Goal: Complete application form

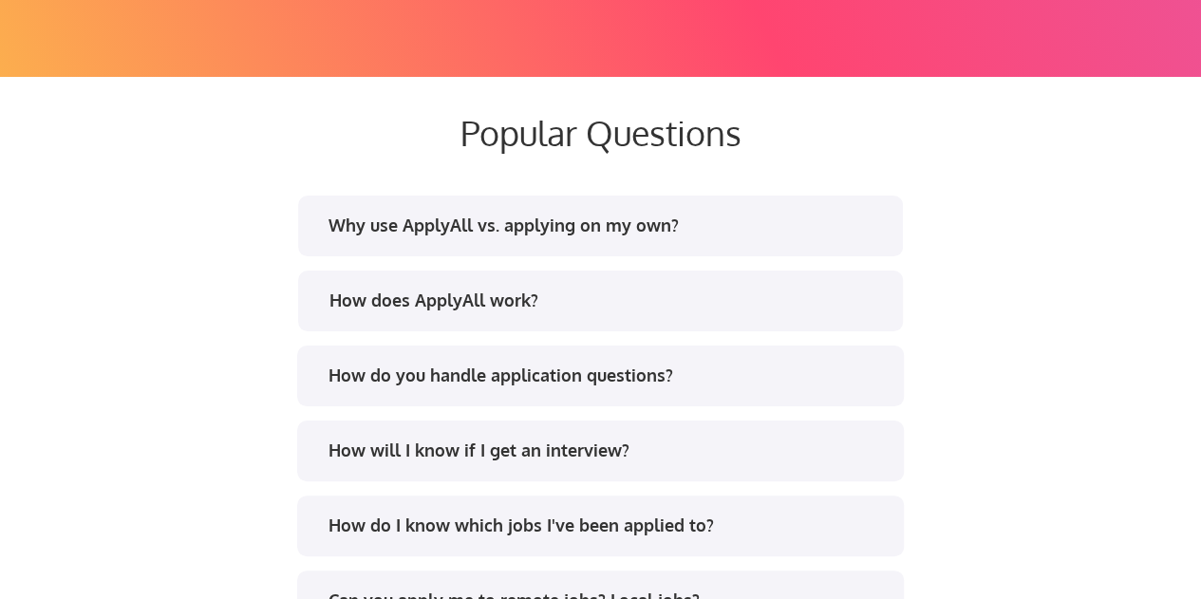
scroll to position [3548, 0]
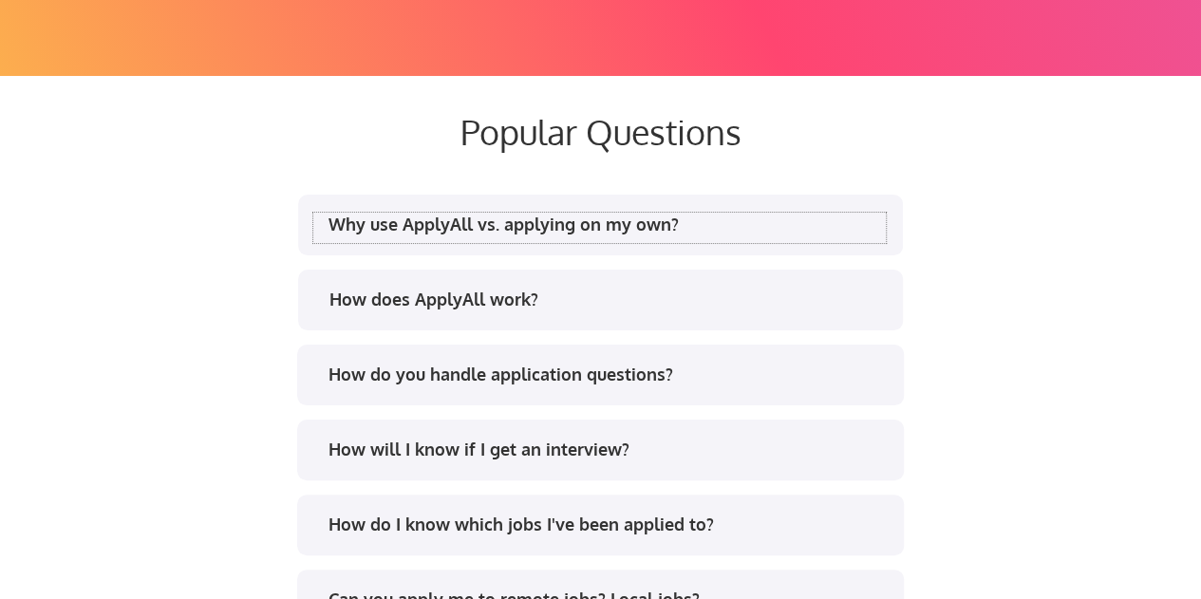
click at [751, 217] on div "Why use ApplyAll vs. applying on my own?" at bounding box center [606, 225] width 557 height 24
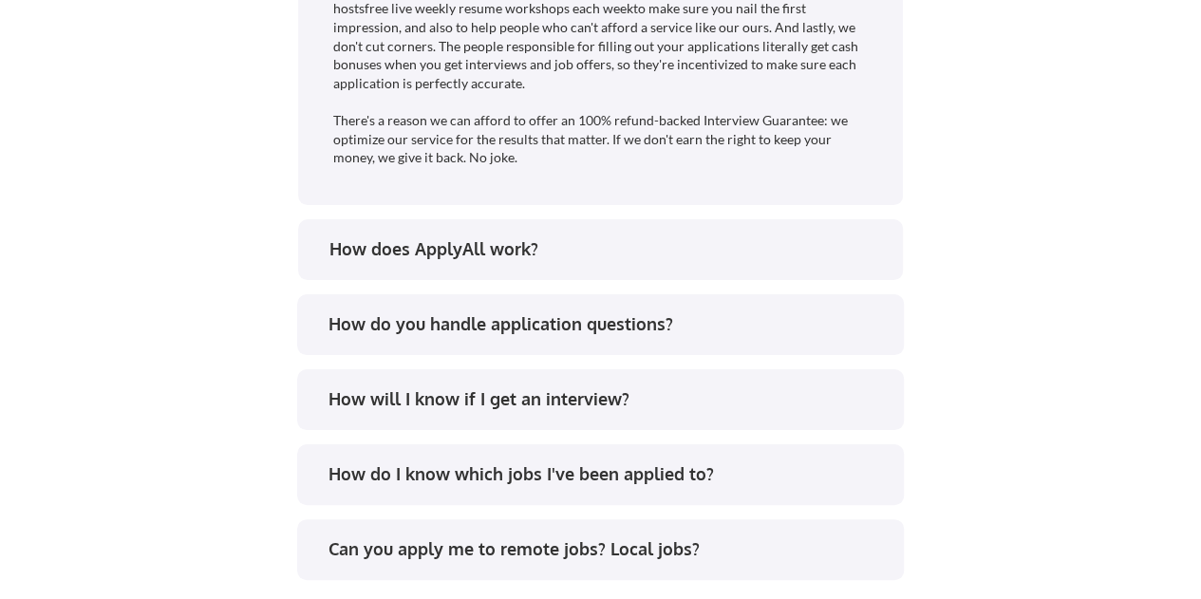
scroll to position [4183, 0]
click at [741, 223] on div "How does ApplyAll work?" at bounding box center [600, 248] width 605 height 61
click at [721, 250] on div "How does ApplyAll work?" at bounding box center [607, 248] width 557 height 24
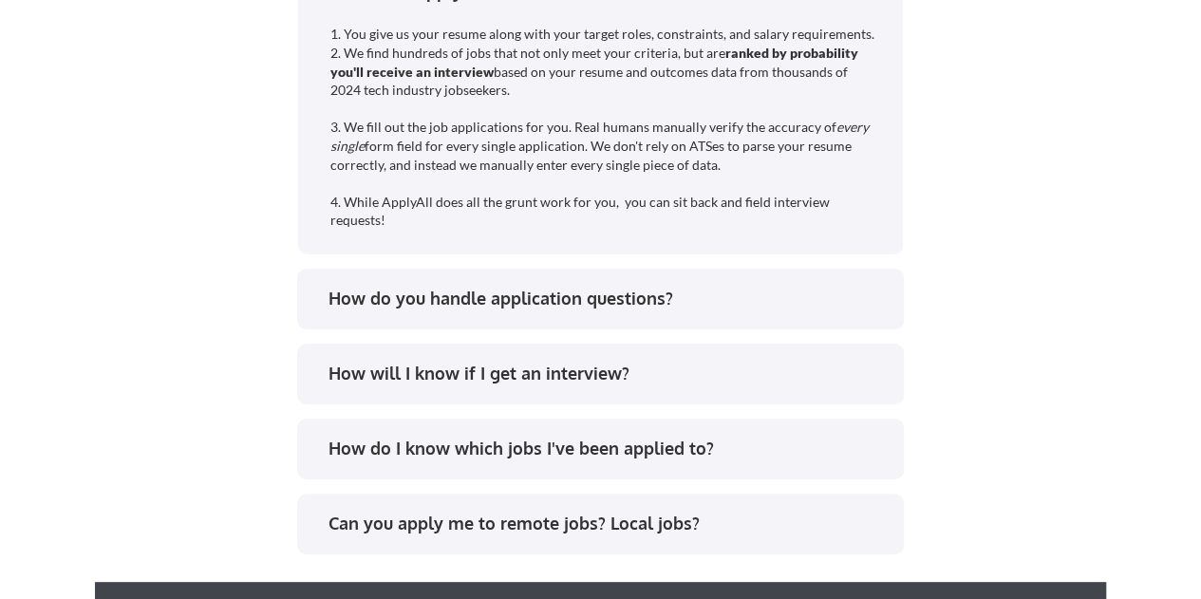
scroll to position [4441, 0]
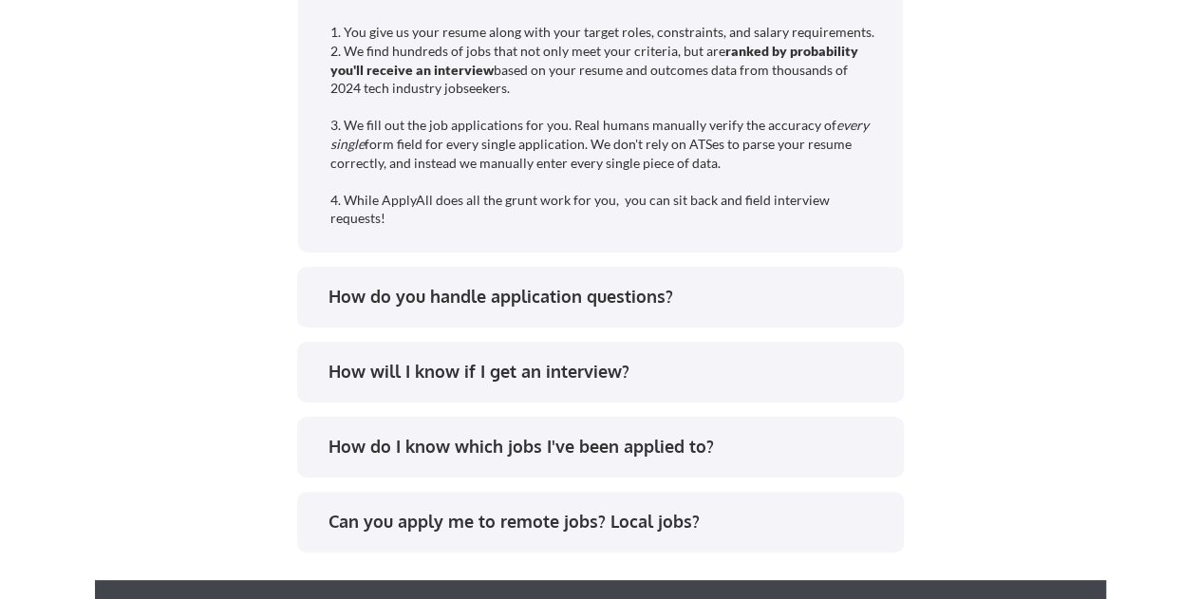
click at [740, 295] on div "How do you handle application questions?" at bounding box center [606, 297] width 557 height 24
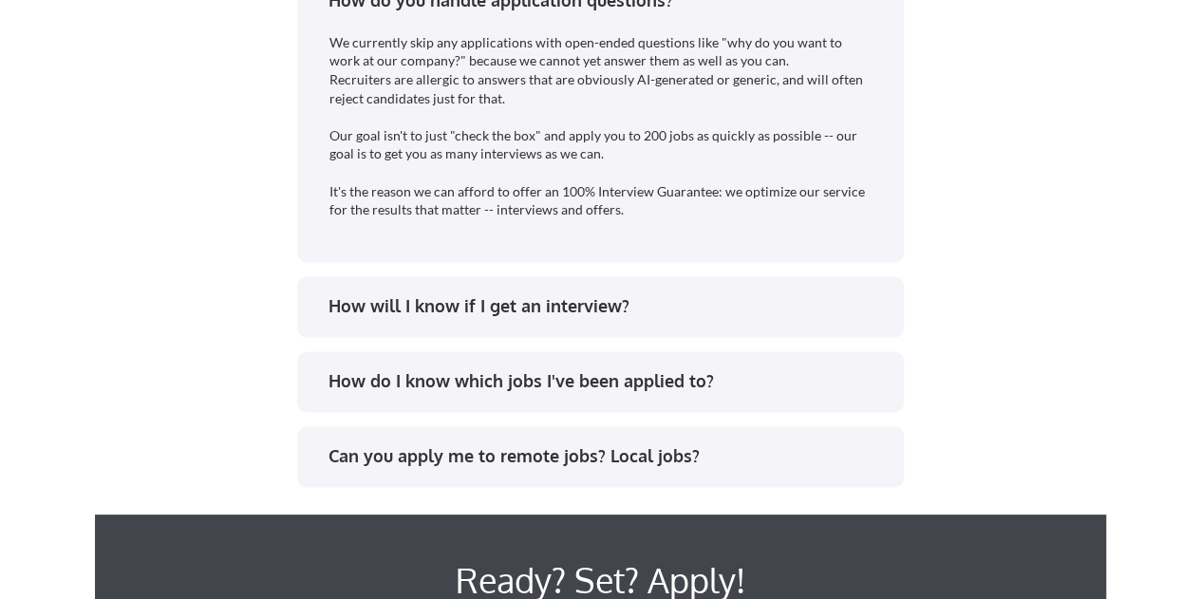
scroll to position [4740, 0]
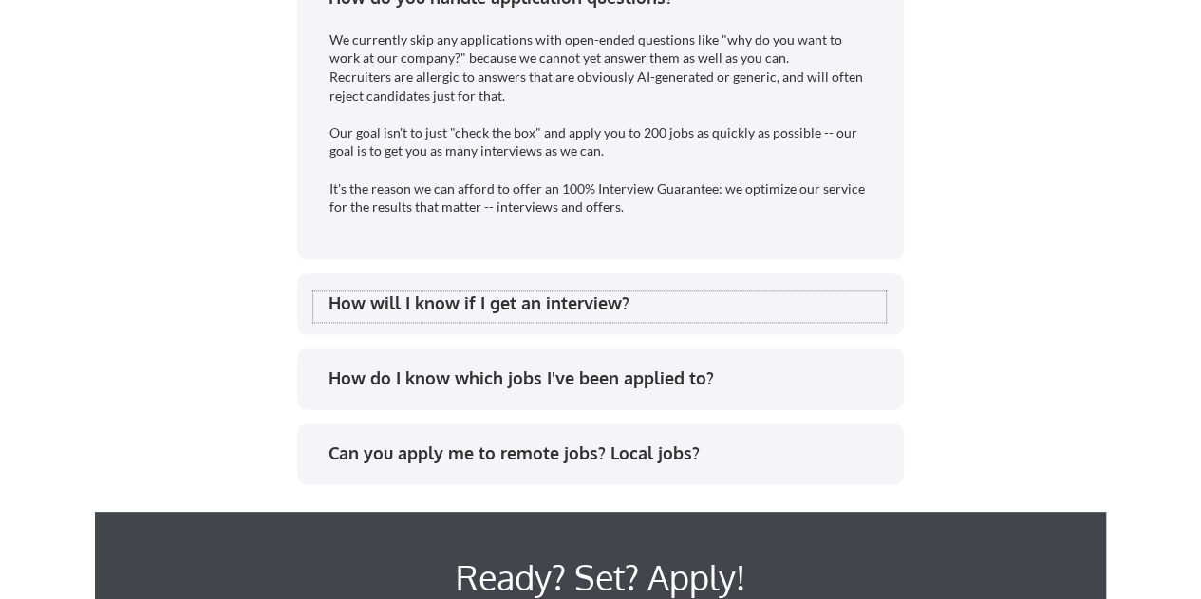
click at [689, 308] on div "How will I know if I get an interview?" at bounding box center [606, 303] width 557 height 24
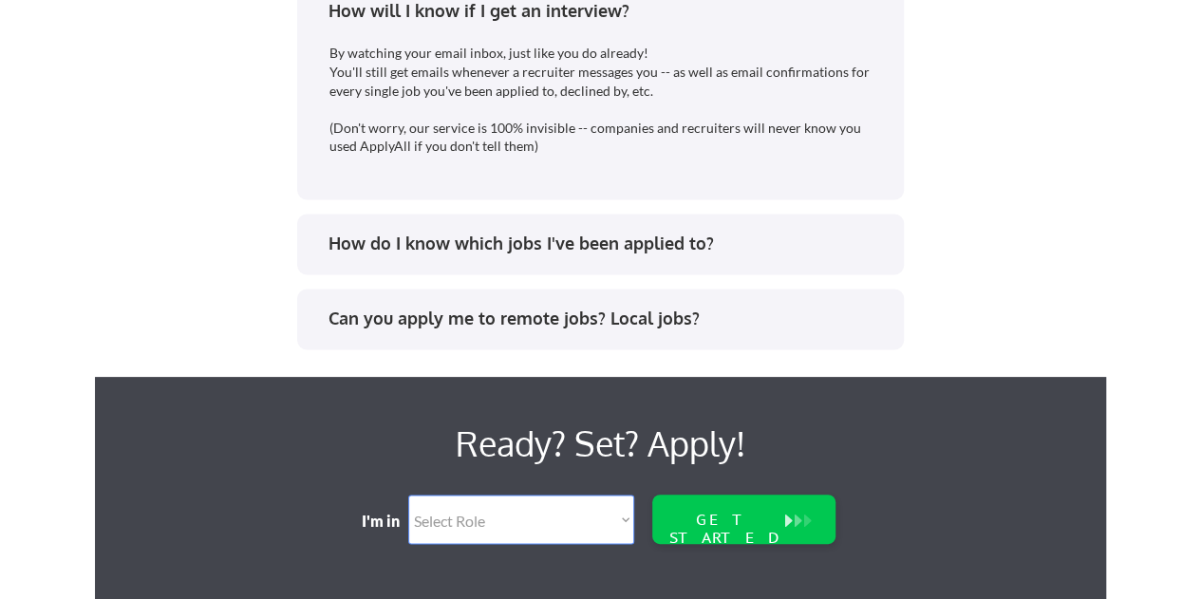
scroll to position [5033, 0]
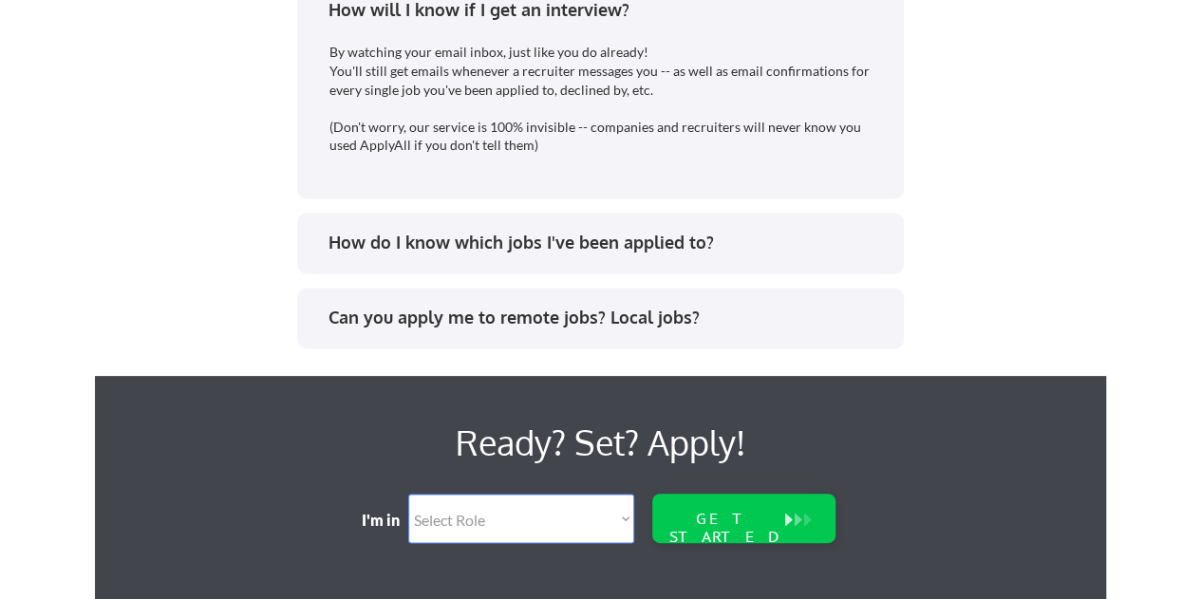
click at [661, 232] on div "How do I know which jobs I've been applied to?" at bounding box center [606, 243] width 557 height 24
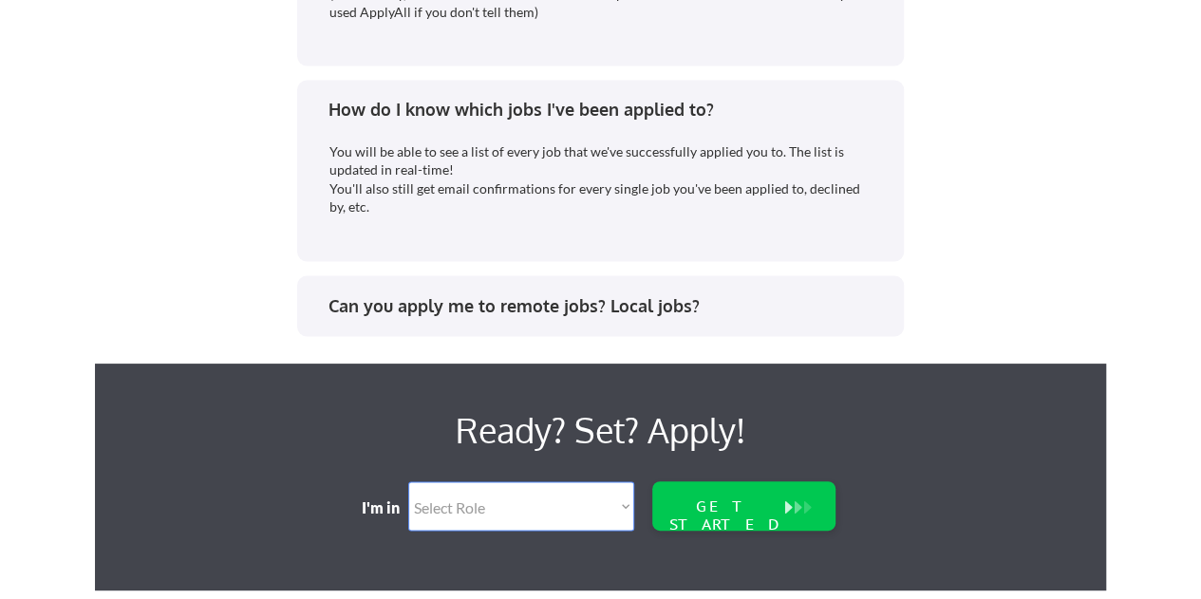
scroll to position [5167, 0]
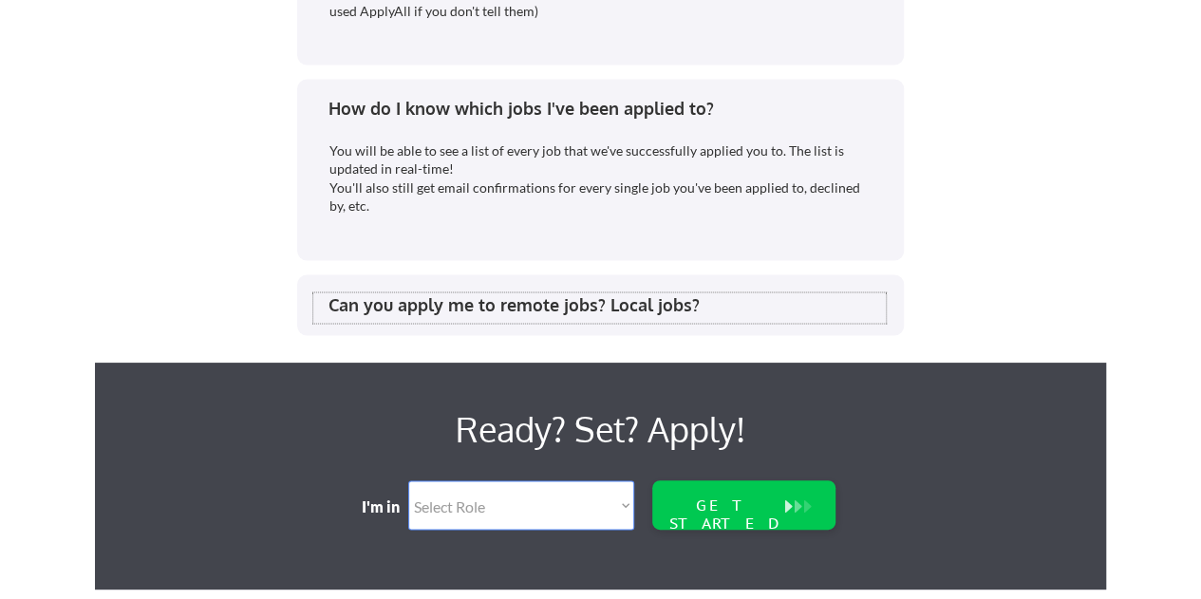
click at [610, 292] on div "Can you apply me to remote jobs? Local jobs?" at bounding box center [606, 304] width 557 height 24
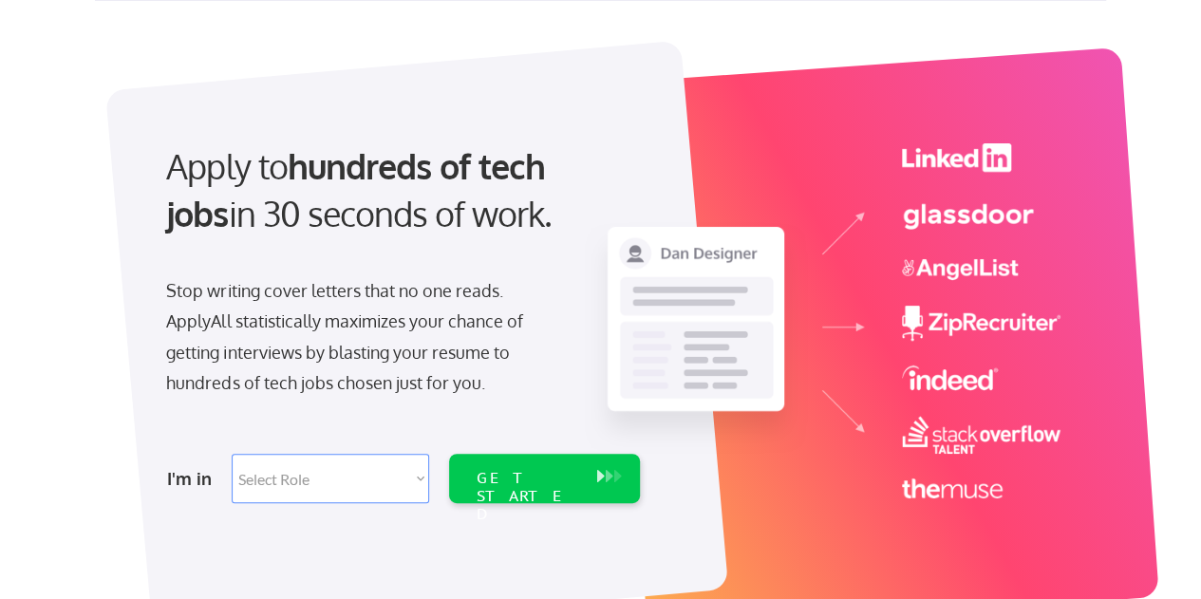
scroll to position [77, 0]
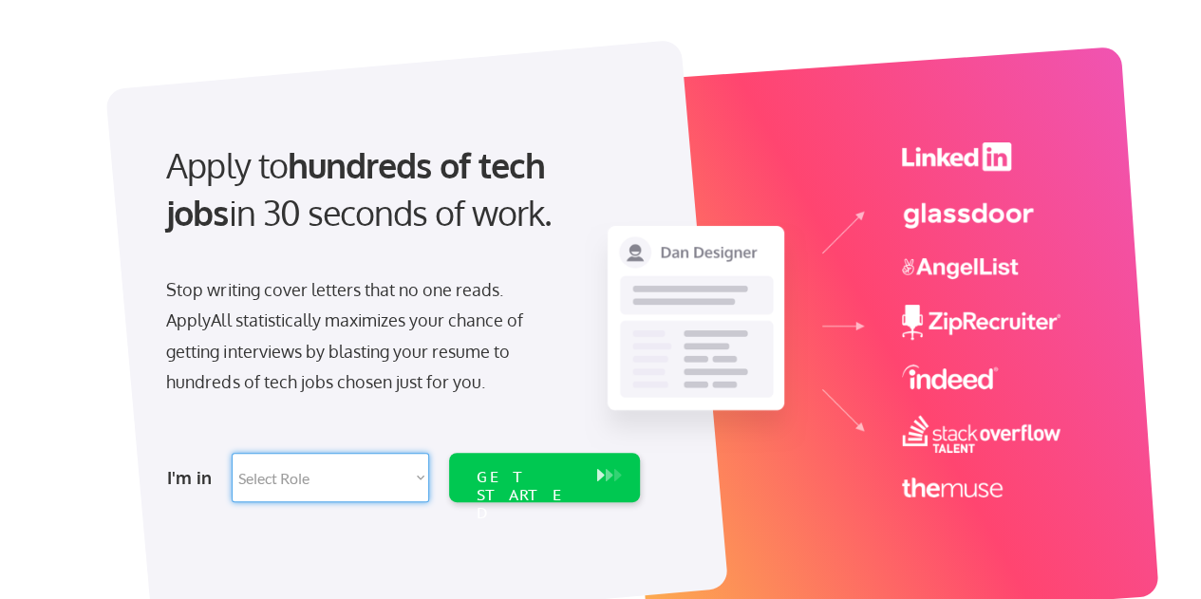
click at [422, 475] on select "Select Role Software Engineering Product Management Customer Success Sales UI/U…" at bounding box center [330, 477] width 197 height 49
select select ""hr_recruiting""
click at [232, 453] on select "Select Role Software Engineering Product Management Customer Success Sales UI/U…" at bounding box center [330, 477] width 197 height 49
select select ""hr_recruiting""
click at [541, 476] on div "GET STARTED" at bounding box center [527, 495] width 102 height 55
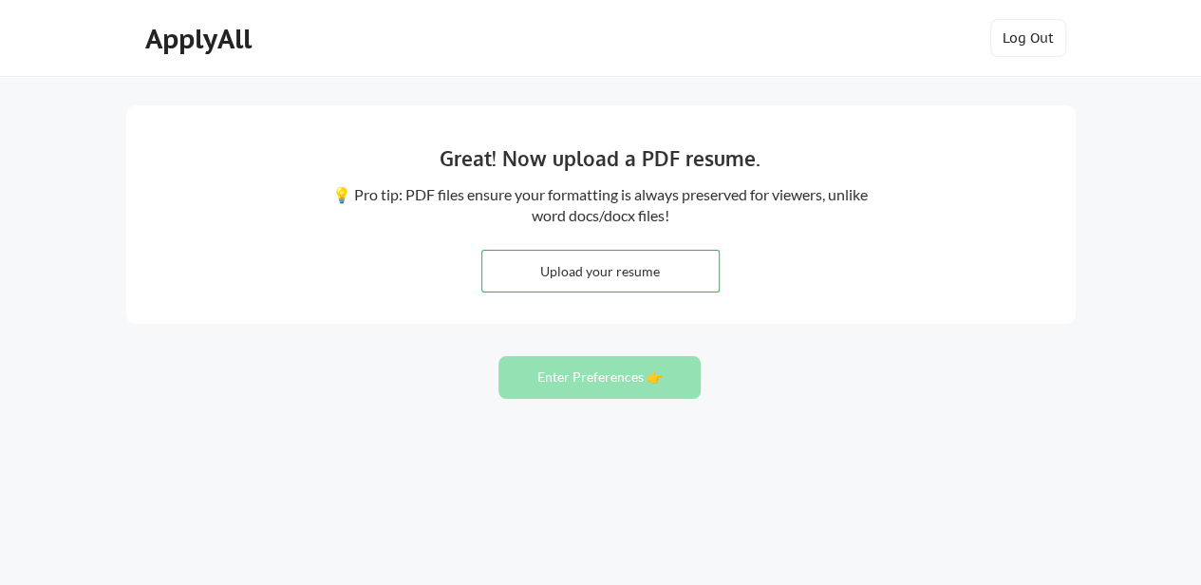
click at [596, 267] on input "file" at bounding box center [600, 271] width 236 height 41
type input "C:\fakepath\[PERSON_NAME] - Human Resources Executive Resume.pdf"
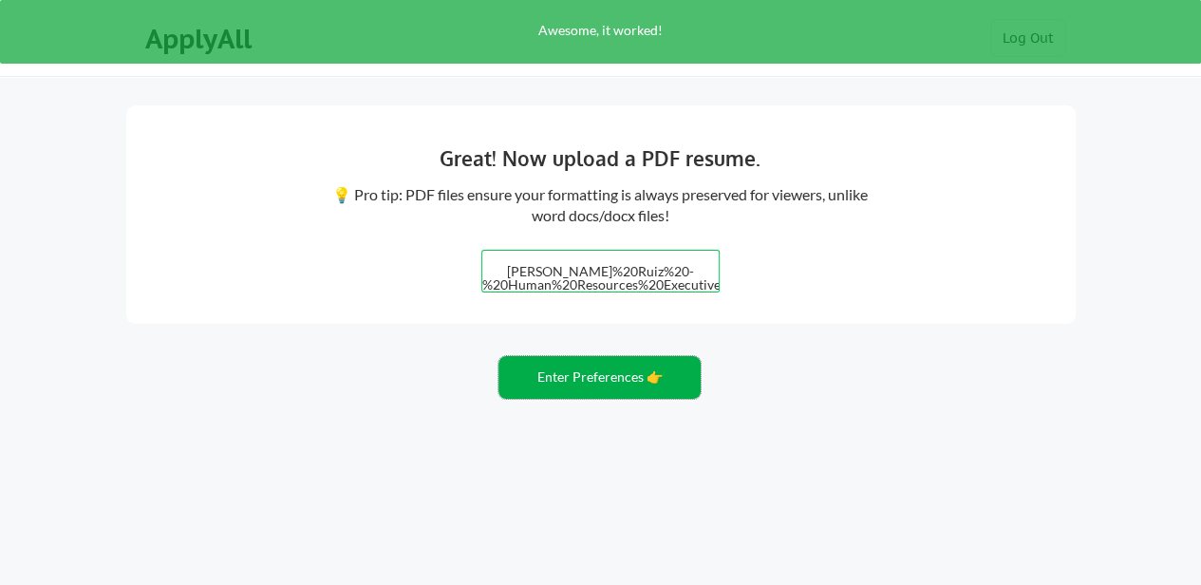
click at [615, 362] on button "Enter Preferences 👉" at bounding box center [599, 377] width 202 height 43
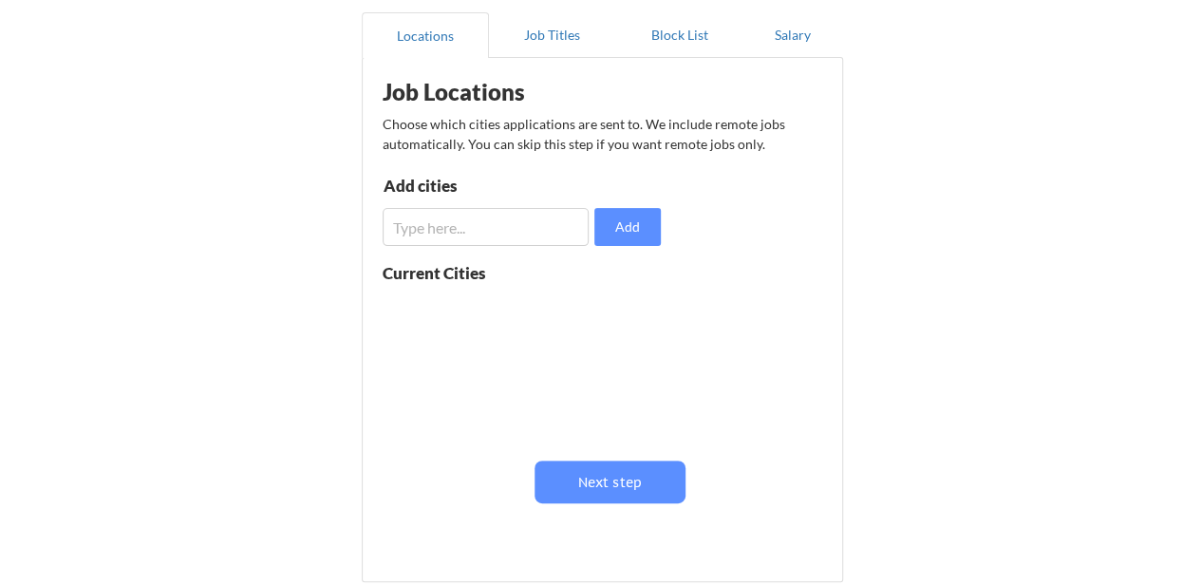
scroll to position [164, 0]
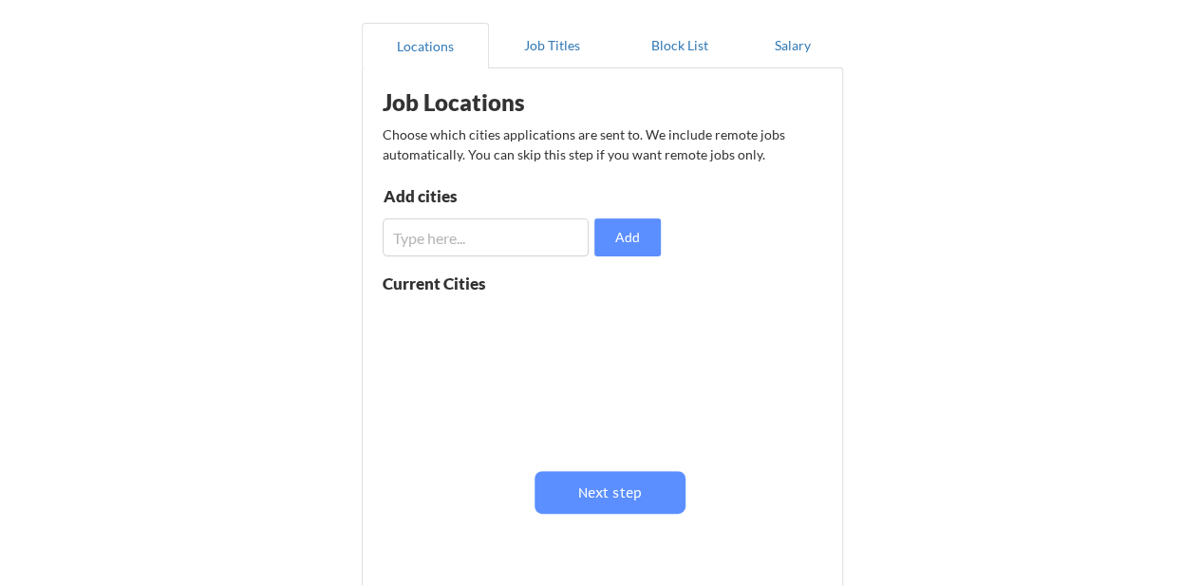
click at [440, 238] on input "input" at bounding box center [485, 237] width 207 height 38
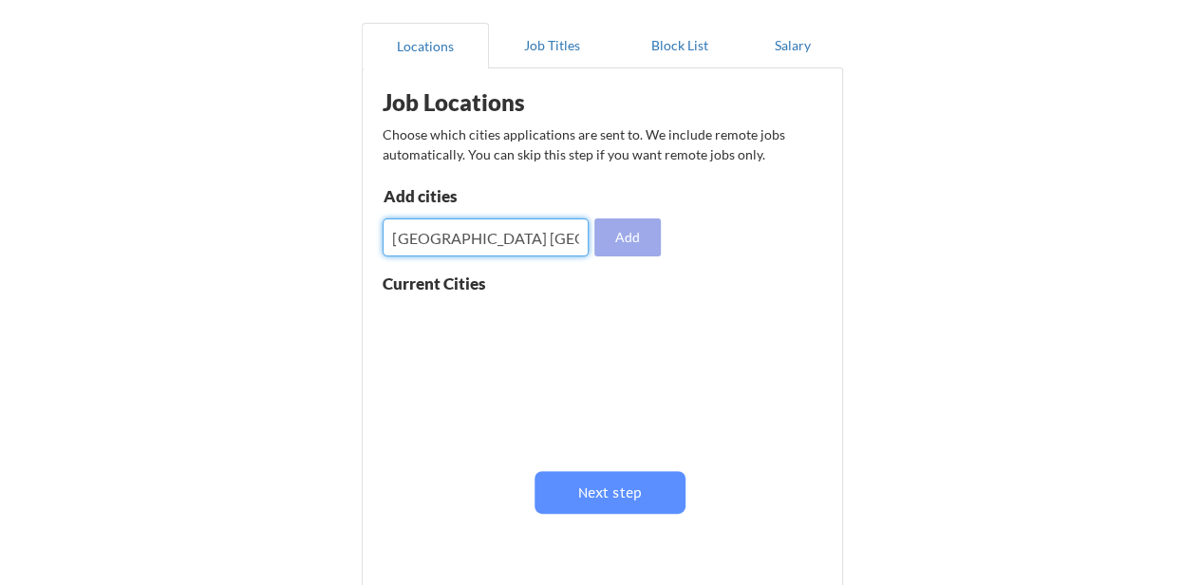
type input "Houston TX"
click at [635, 234] on button "Add" at bounding box center [627, 237] width 66 height 38
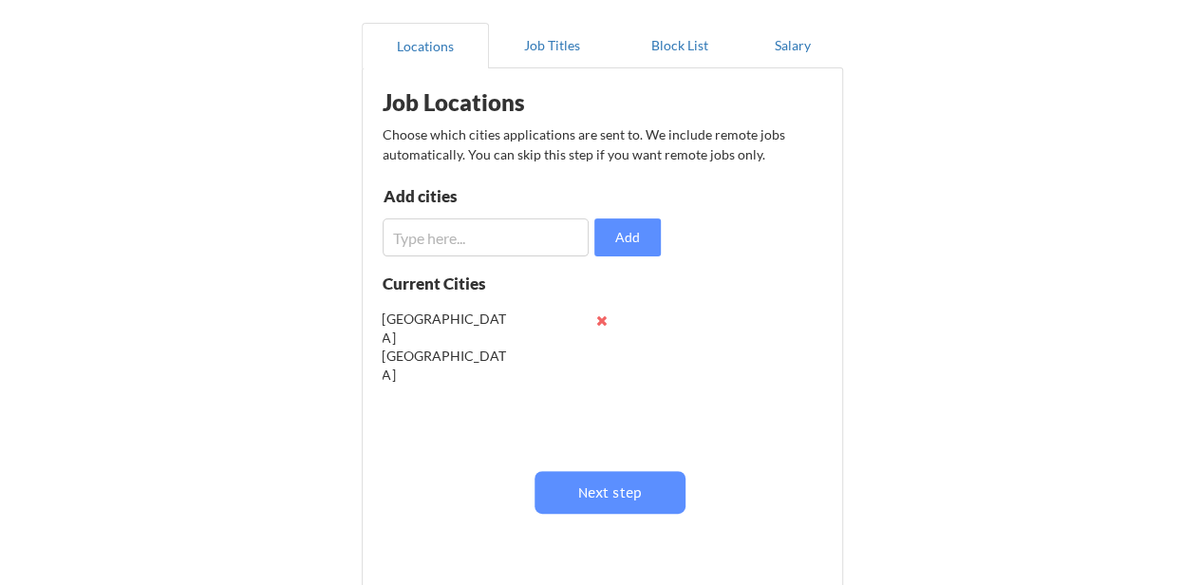
click at [482, 238] on input "input" at bounding box center [485, 237] width 207 height 38
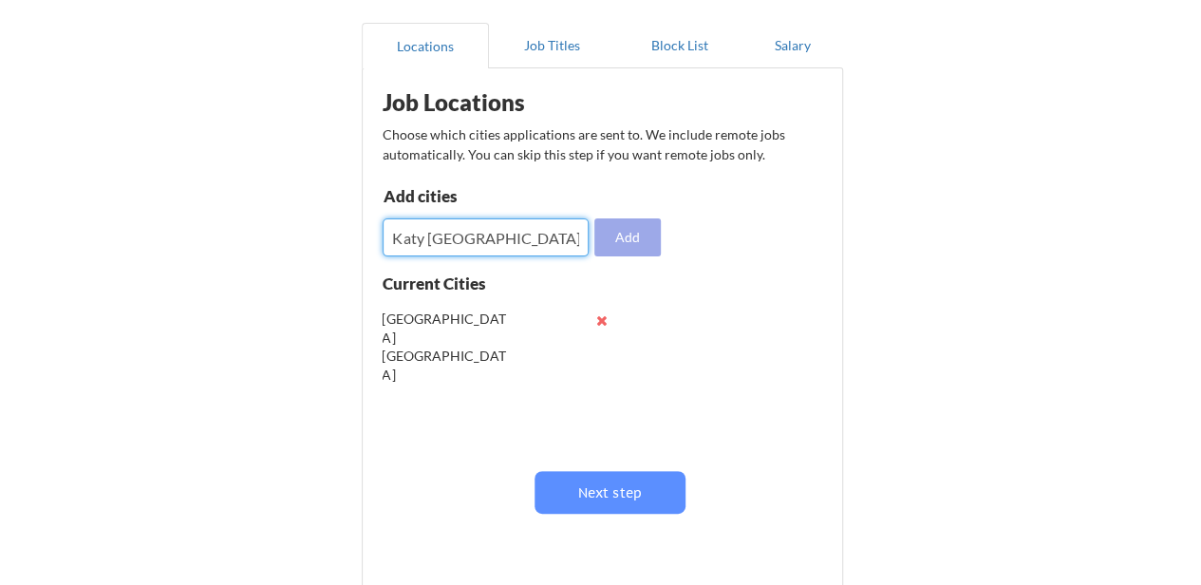
type input "Katy TX"
click at [625, 235] on button "Add" at bounding box center [627, 237] width 66 height 38
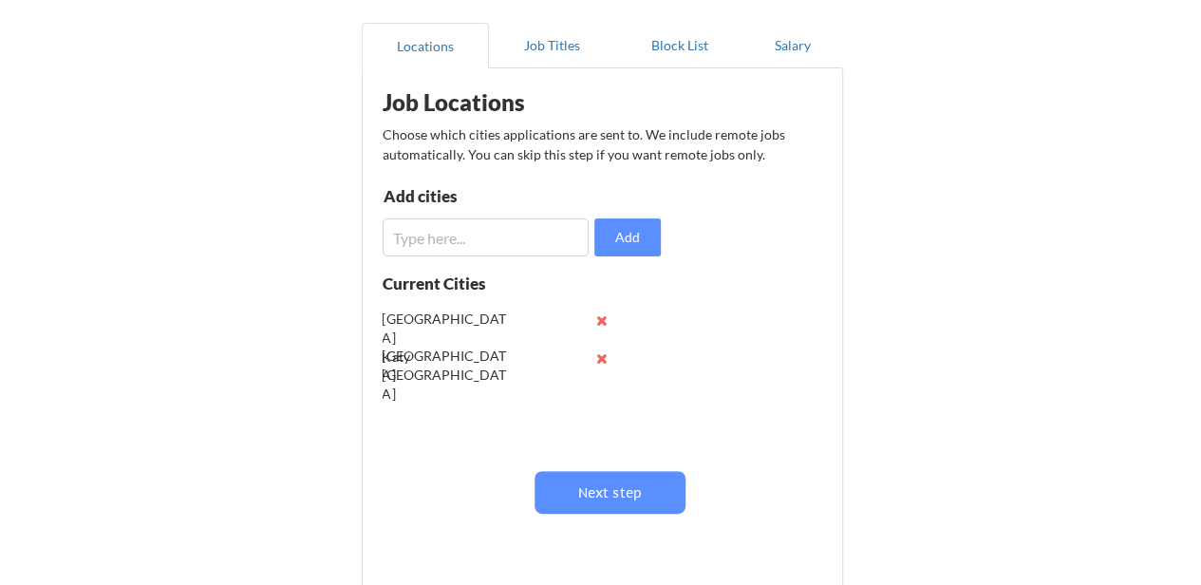
click at [446, 244] on input "input" at bounding box center [485, 237] width 207 height 38
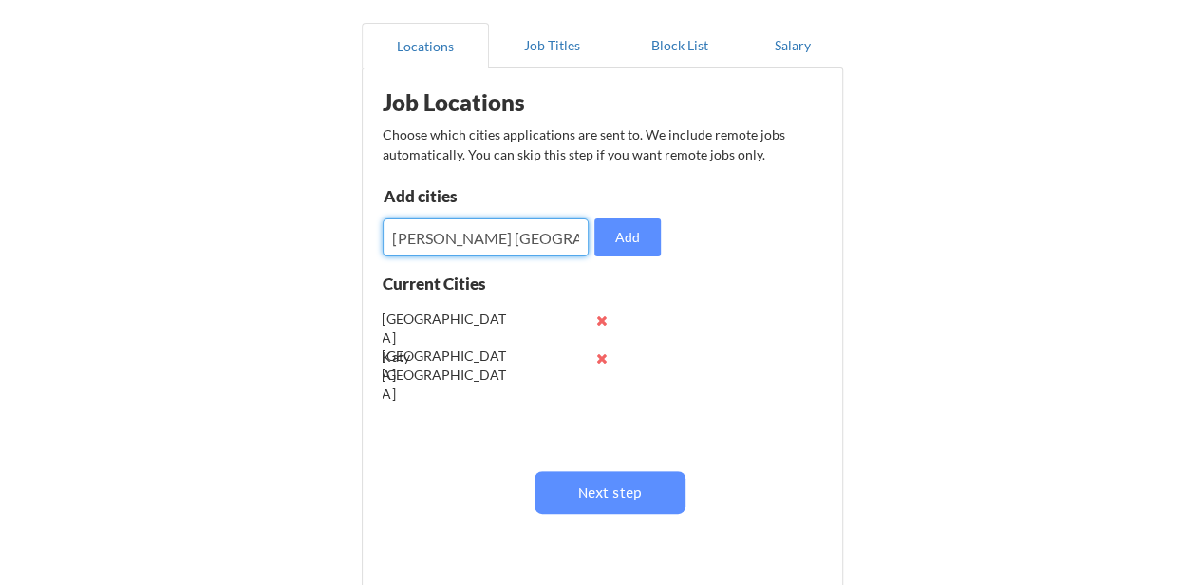
type input "Sugarland TX"
click at [446, 244] on input "input" at bounding box center [485, 237] width 207 height 38
type input "Cypress TX"
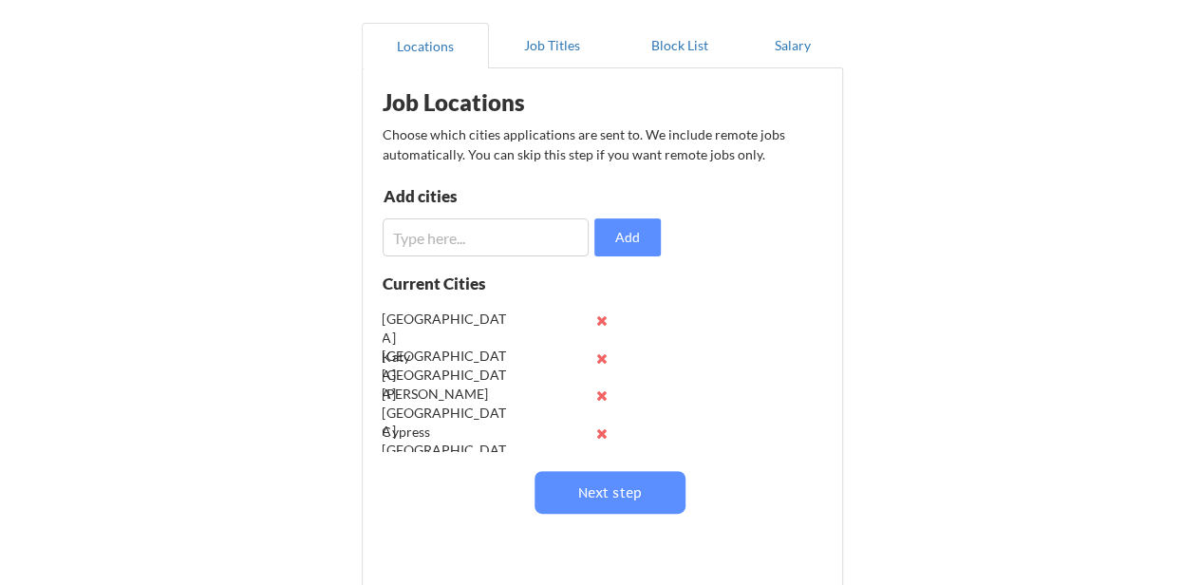
scroll to position [345, 0]
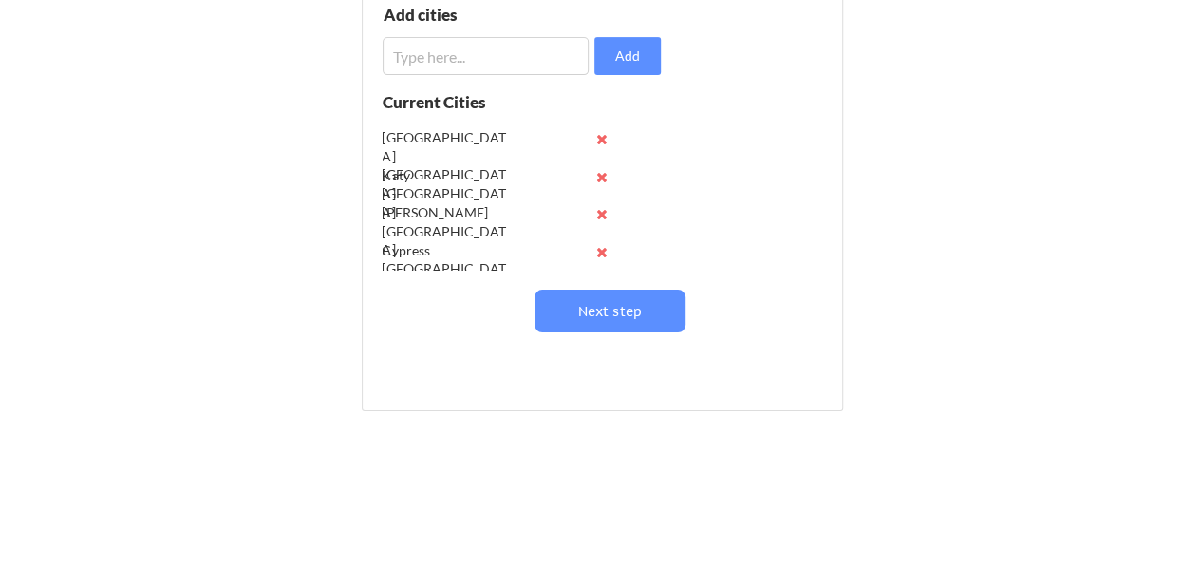
click at [442, 47] on input "input" at bounding box center [485, 56] width 207 height 38
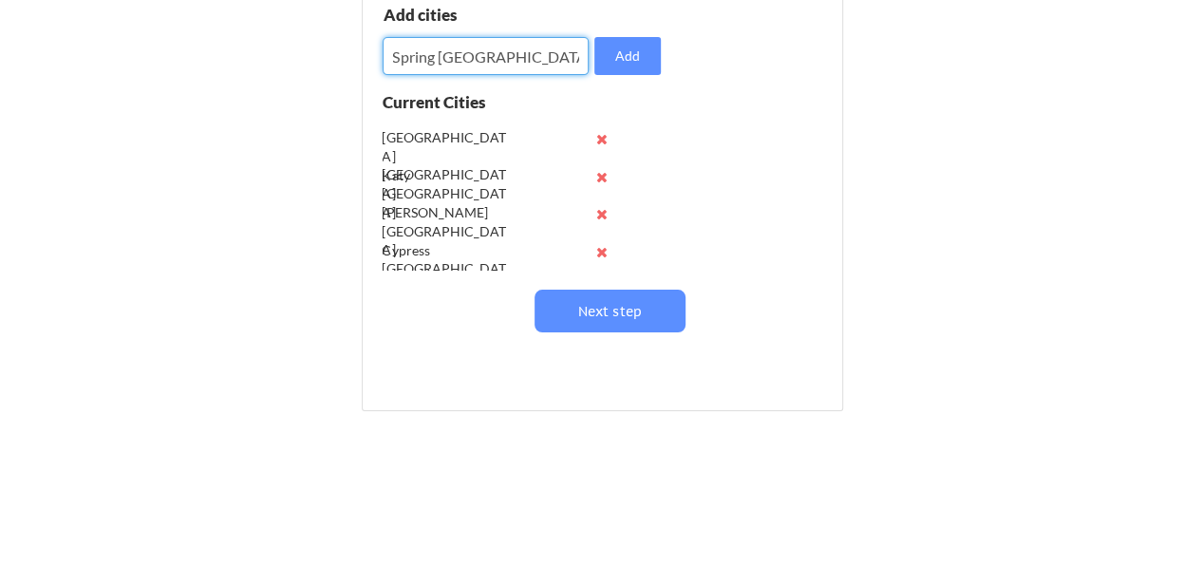
type input "Spring TX"
click at [442, 47] on input "input" at bounding box center [485, 56] width 207 height 38
type input "San Antonio TX"
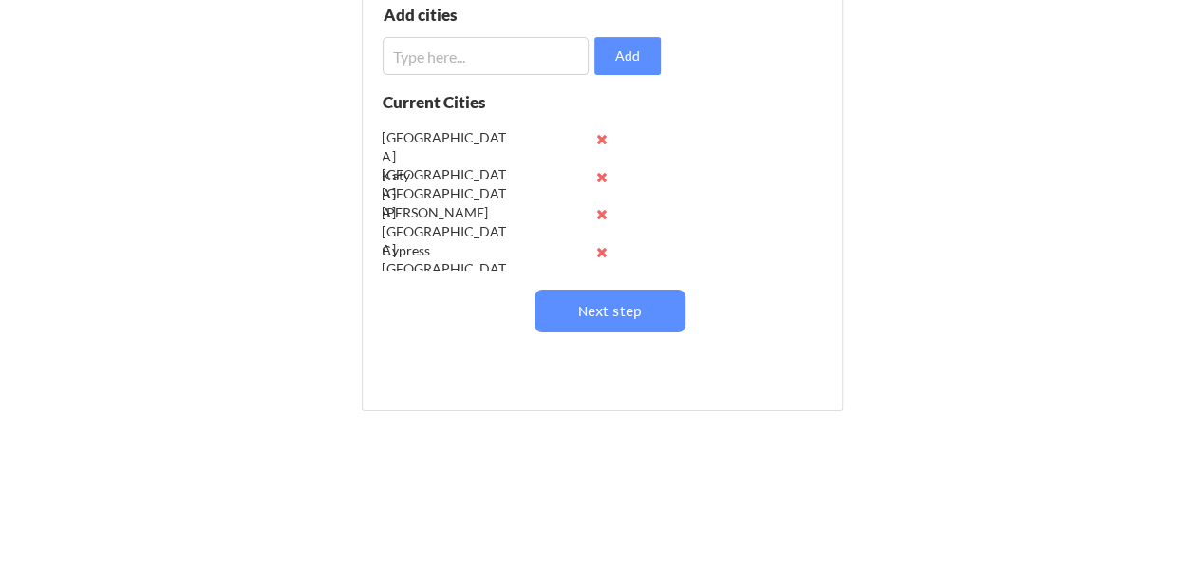
click at [442, 47] on input "input" at bounding box center [485, 56] width 207 height 38
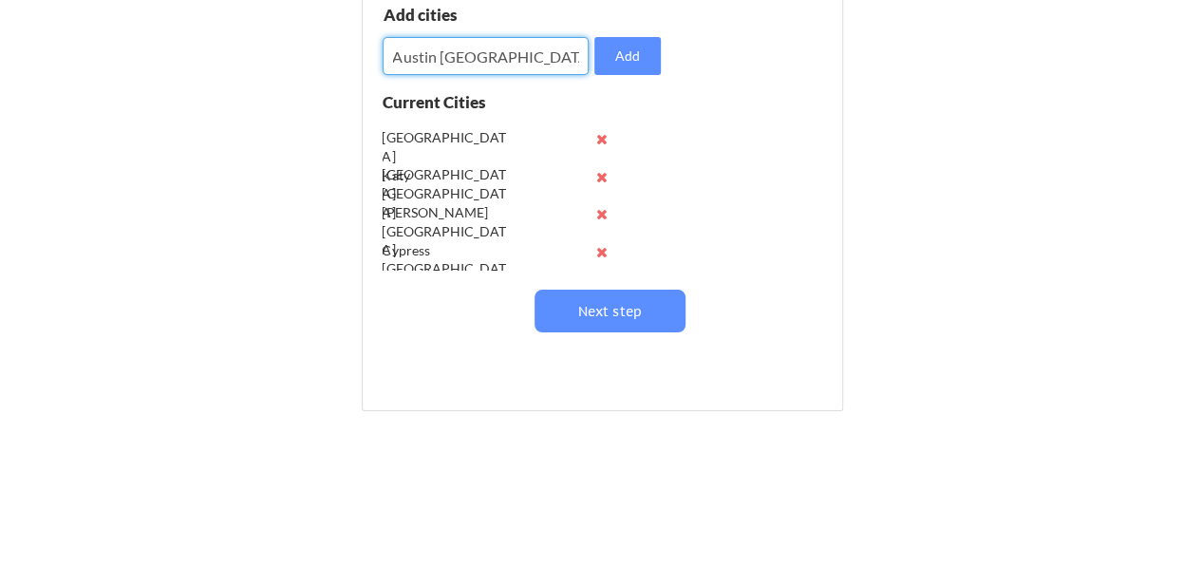
type input "Austin TX"
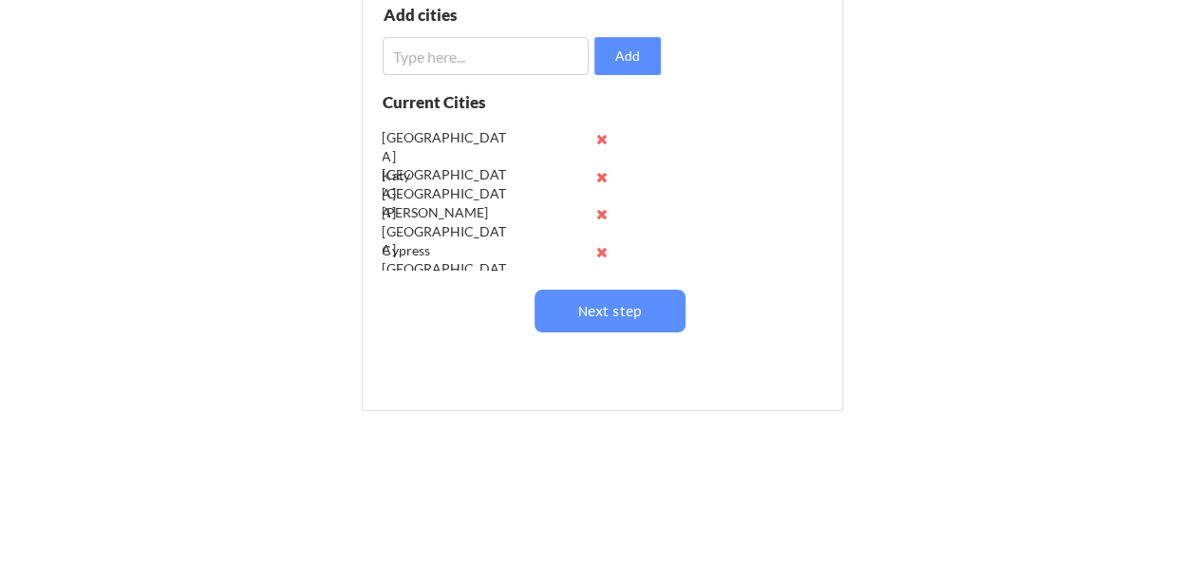
click at [442, 47] on input "input" at bounding box center [485, 56] width 207 height 38
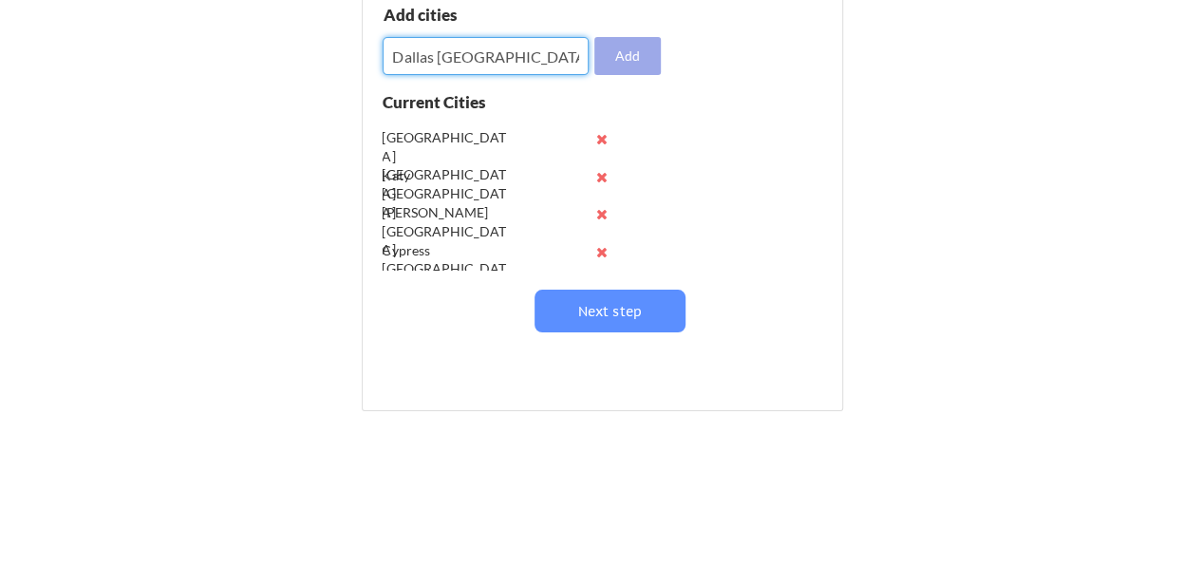
type input "Dallas TX"
click at [609, 64] on button "Add" at bounding box center [627, 56] width 66 height 38
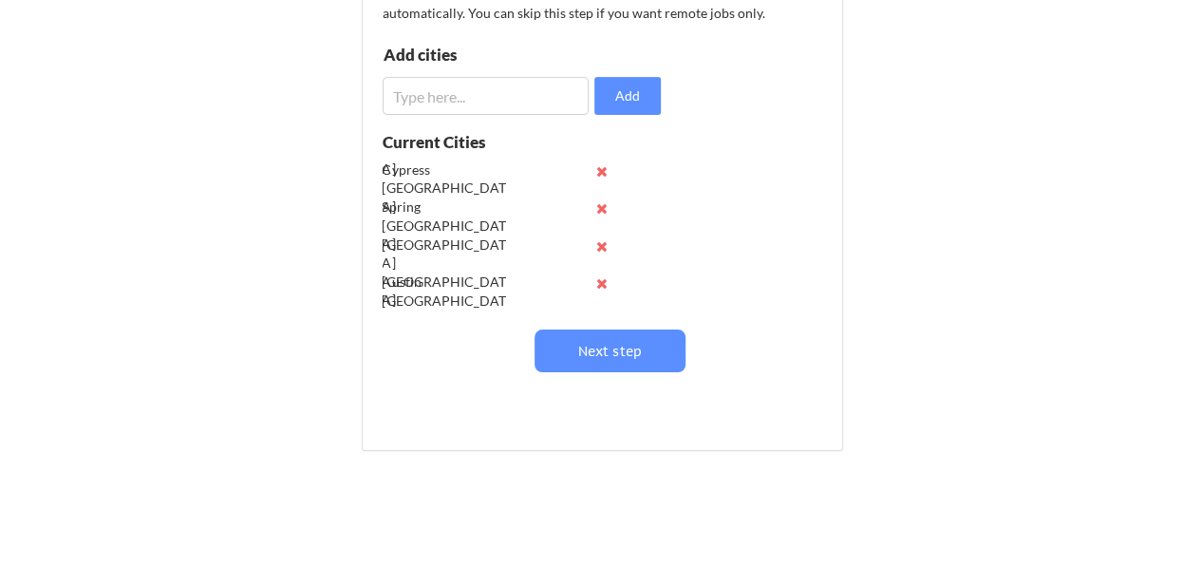
scroll to position [150, 0]
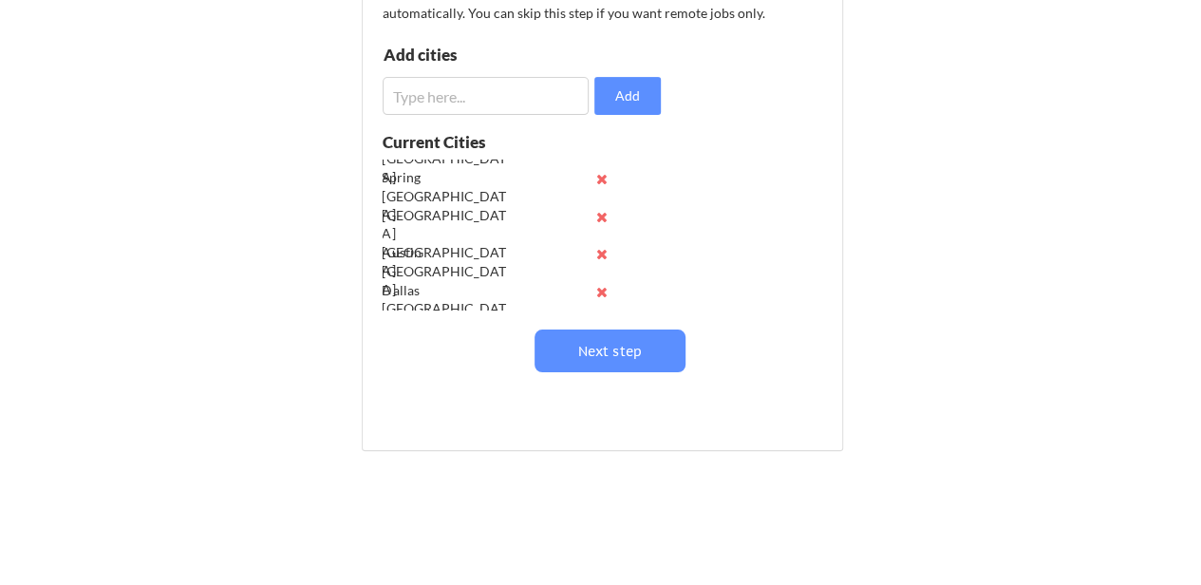
click at [471, 95] on input "input" at bounding box center [485, 96] width 207 height 38
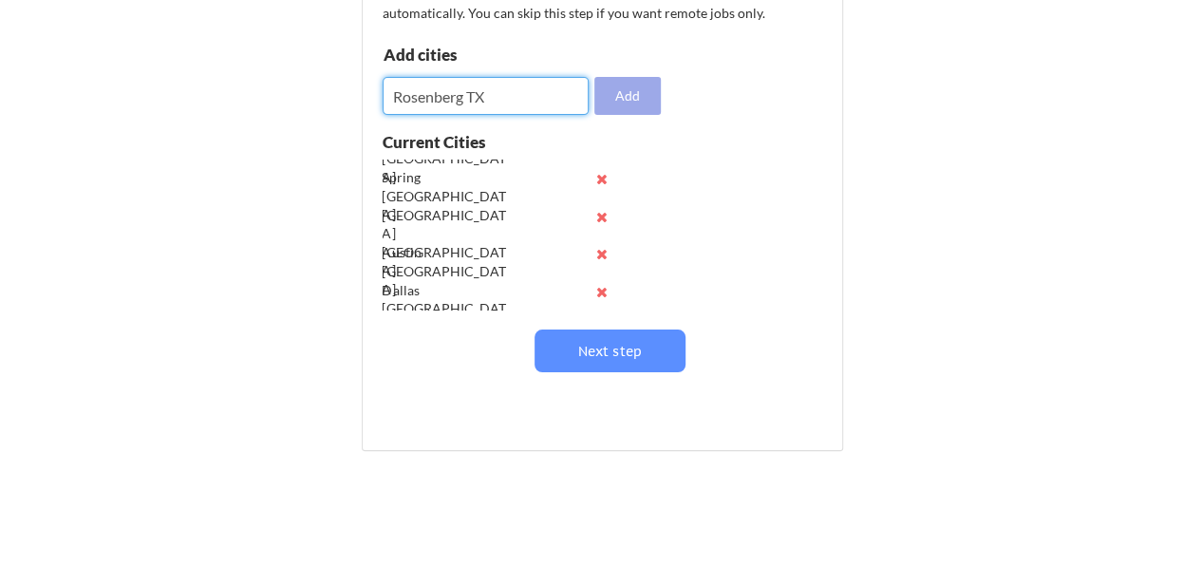
type input "Rosenberg TX"
click at [611, 99] on button "Add" at bounding box center [627, 96] width 66 height 38
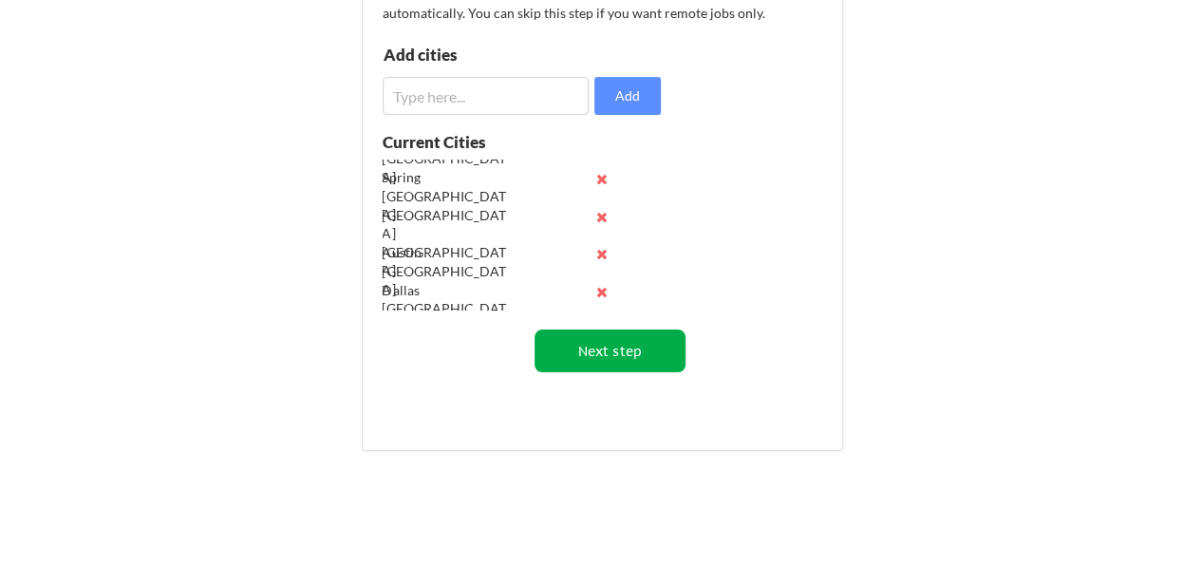
click at [579, 348] on button "Next step" at bounding box center [609, 350] width 151 height 43
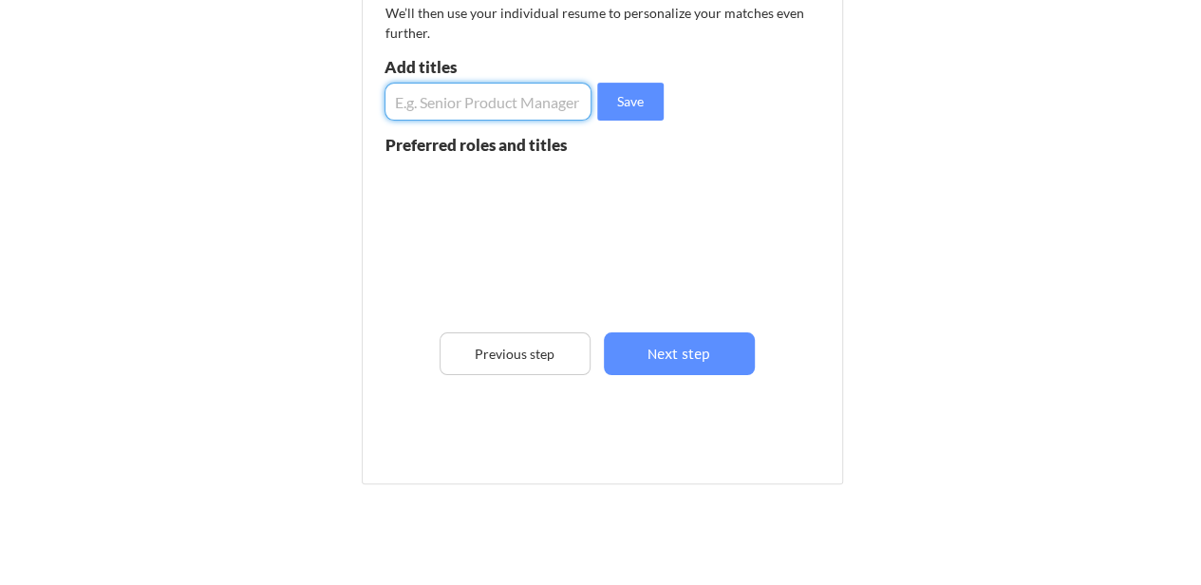
click at [476, 107] on input "input" at bounding box center [488, 102] width 208 height 38
type input "Human Resources Director"
click at [630, 95] on button "Save" at bounding box center [630, 102] width 66 height 38
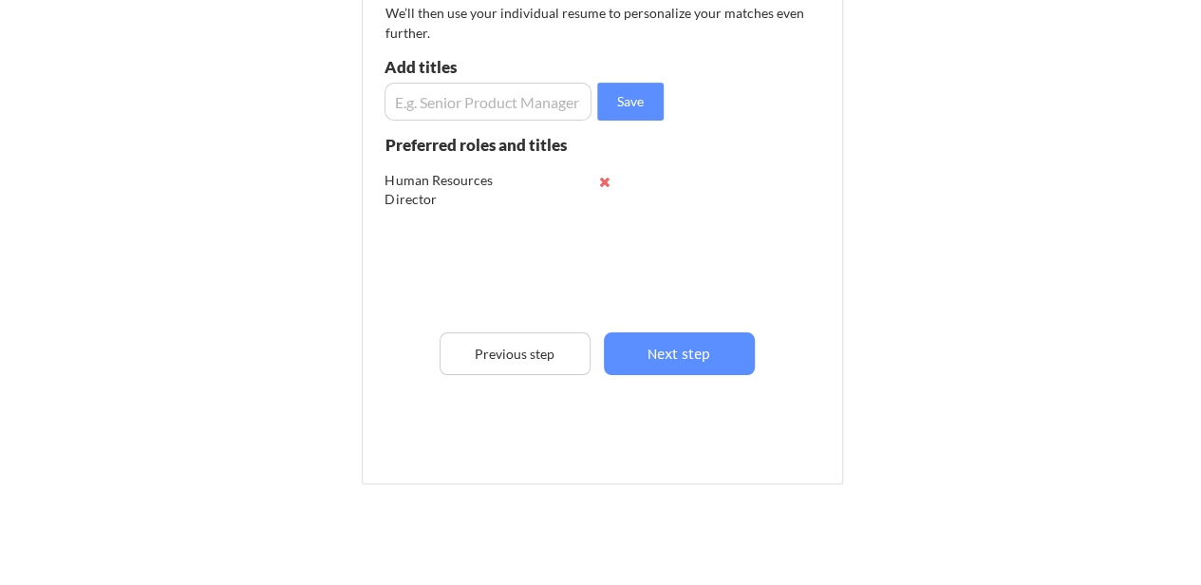
click at [511, 92] on input "input" at bounding box center [488, 102] width 208 height 38
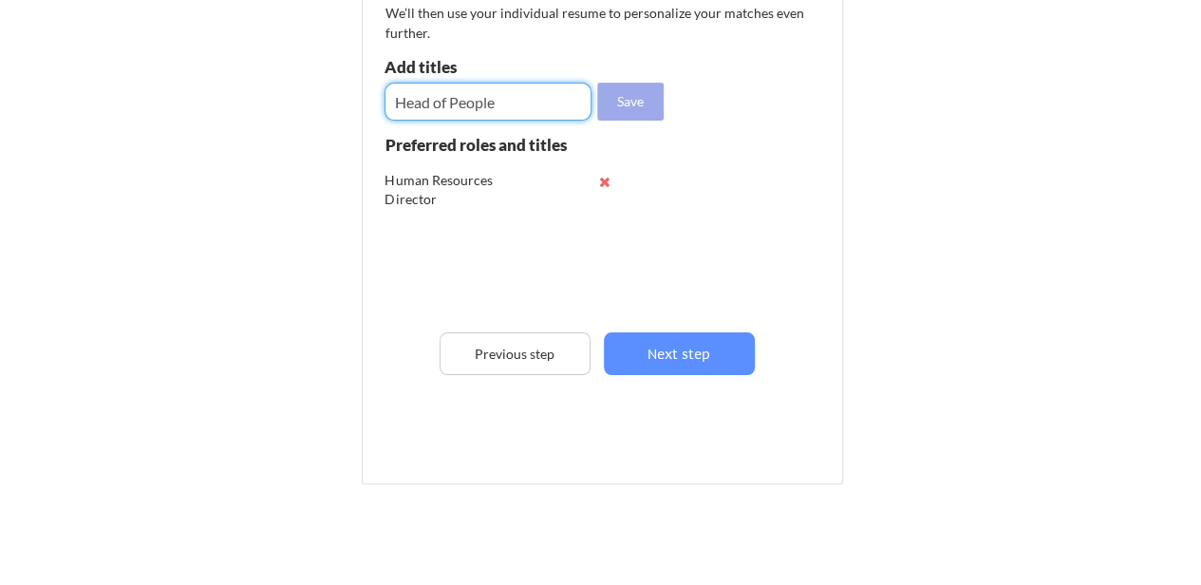
type input "Head of People"
click at [616, 102] on button "Save" at bounding box center [630, 102] width 66 height 38
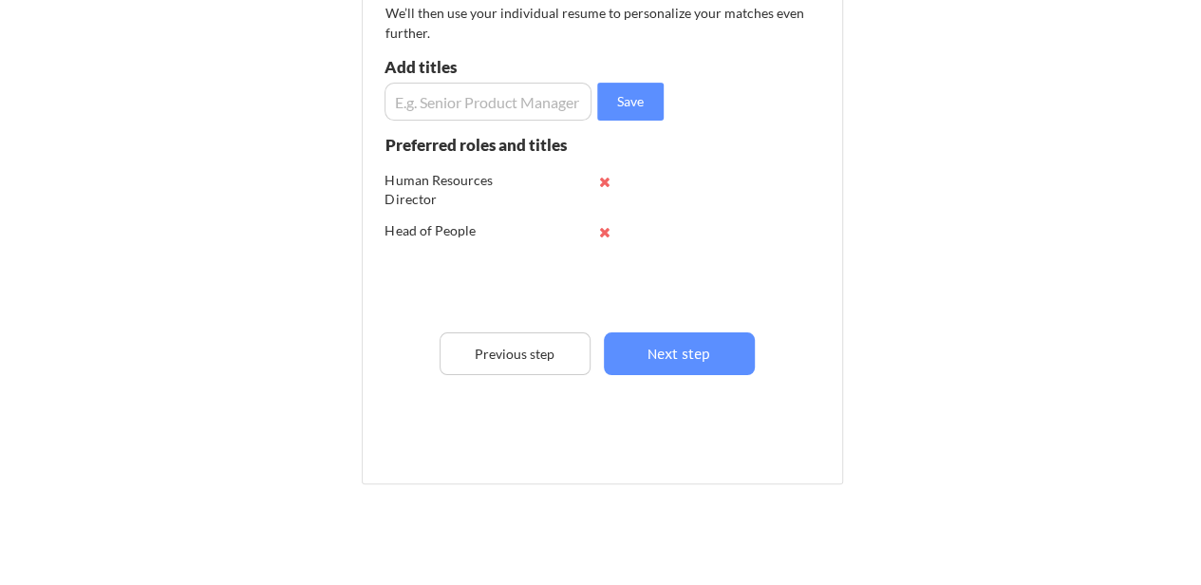
click at [513, 97] on input "input" at bounding box center [488, 102] width 208 height 38
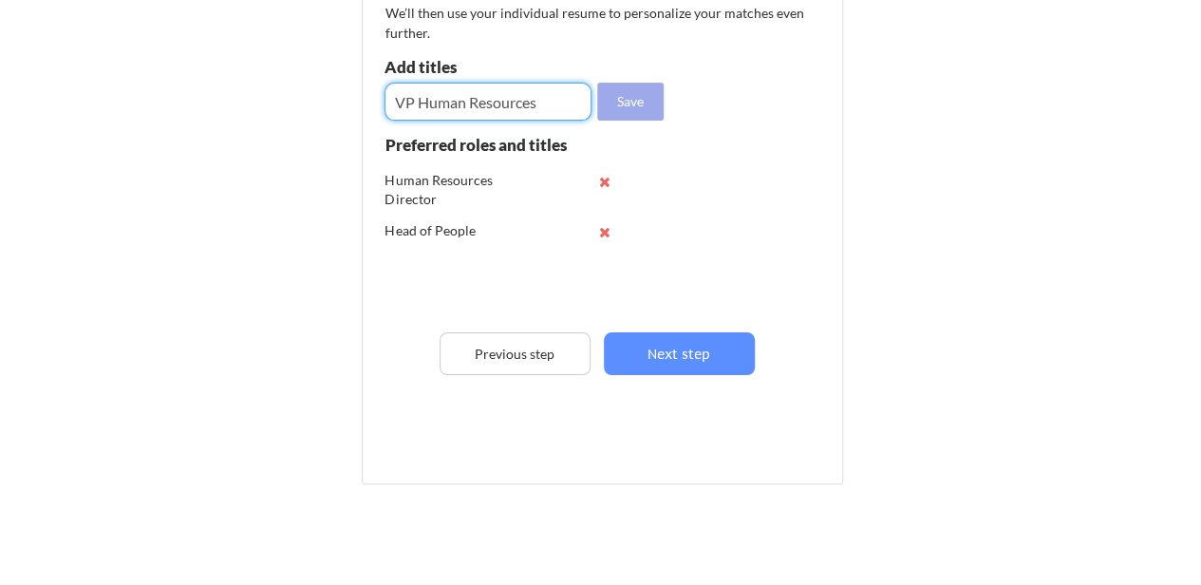
type input "VP Human Resources"
click at [617, 109] on button "Save" at bounding box center [630, 102] width 66 height 38
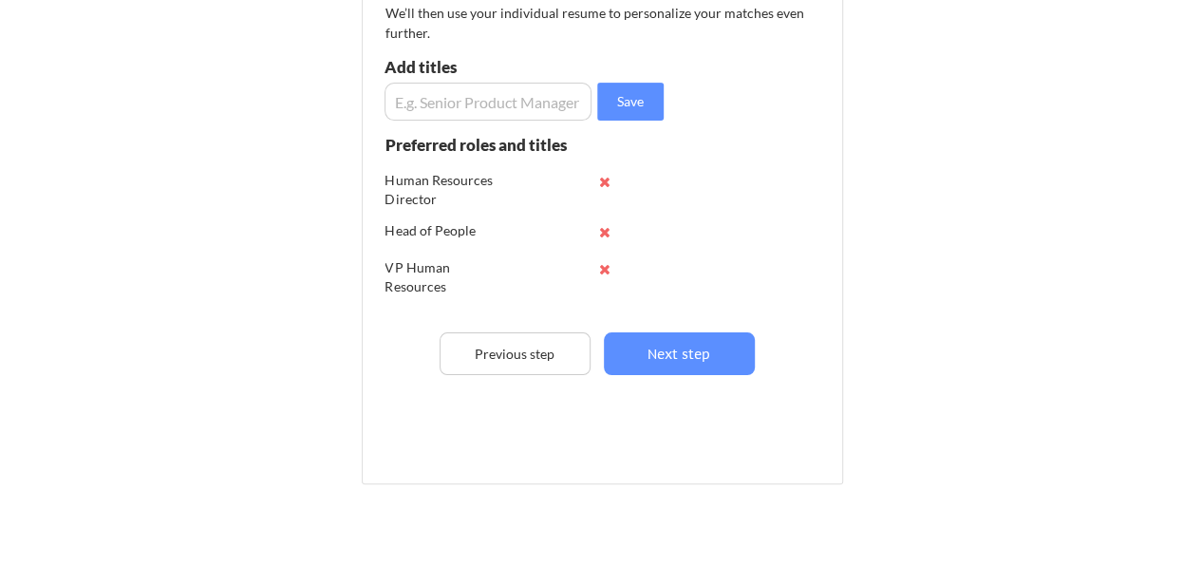
click at [496, 106] on input "input" at bounding box center [488, 102] width 208 height 38
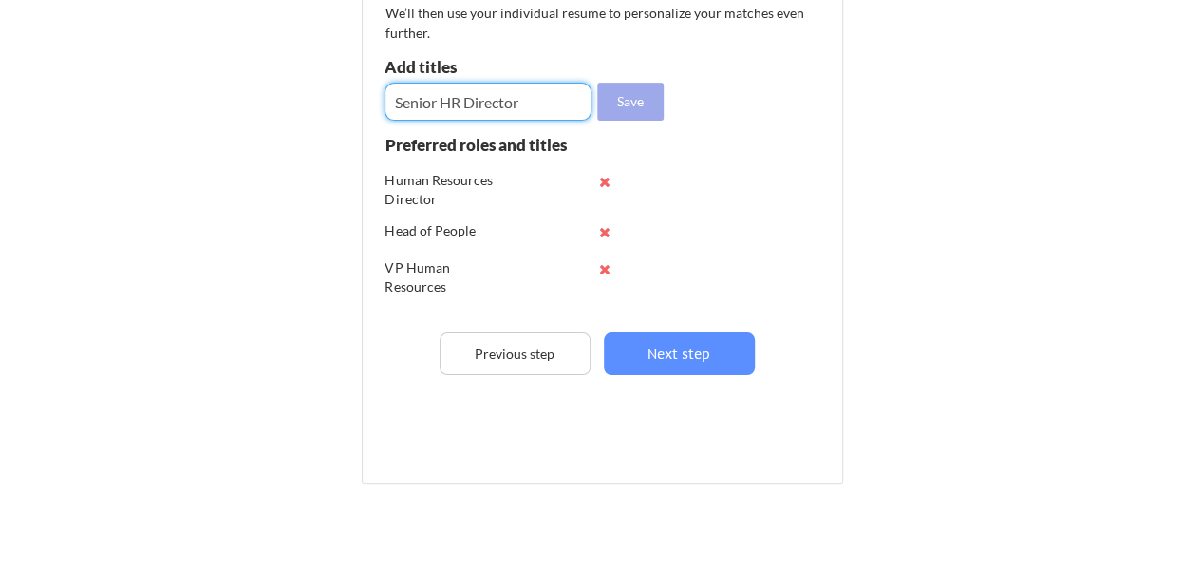
type input "Senior HR Director"
click at [617, 95] on button "Save" at bounding box center [630, 102] width 66 height 38
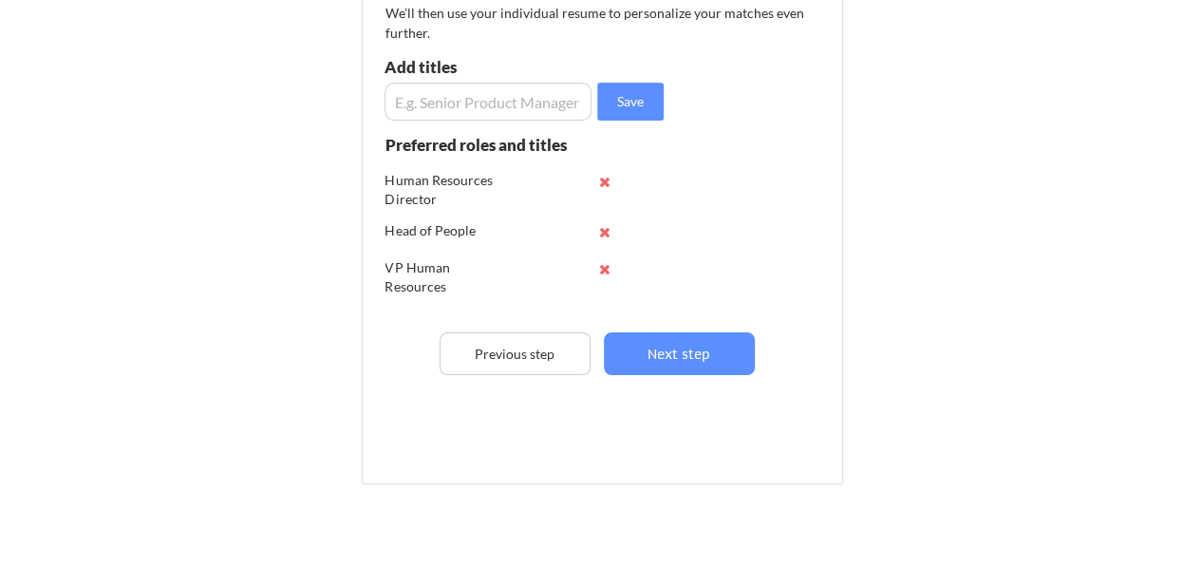
scroll to position [25, 0]
click at [438, 109] on input "input" at bounding box center [488, 102] width 208 height 38
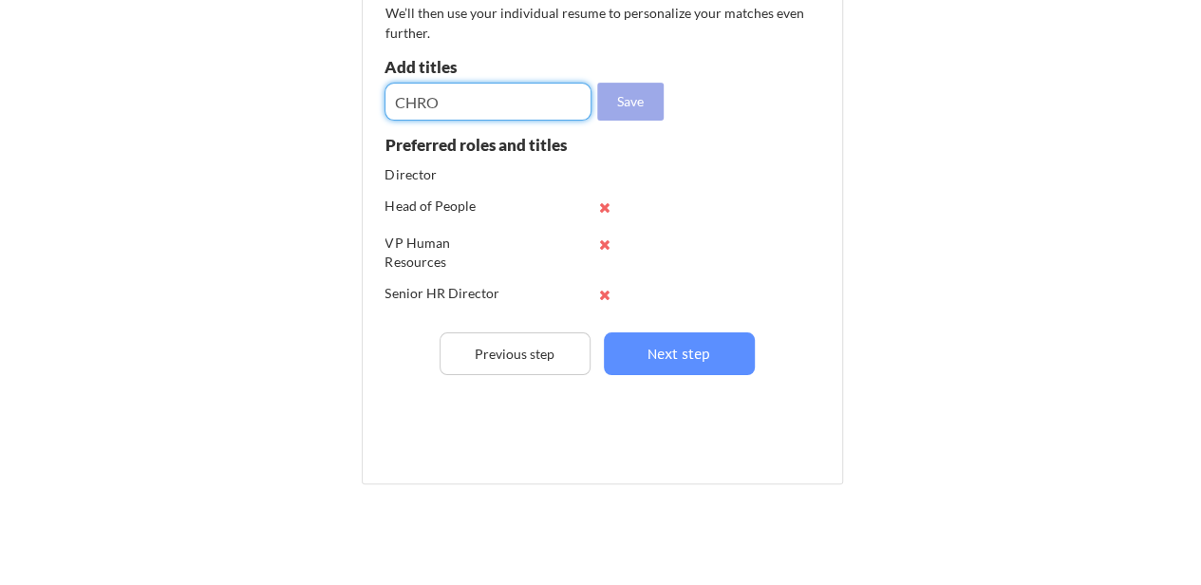
type input "CHRO"
click at [639, 102] on button "Save" at bounding box center [630, 102] width 66 height 38
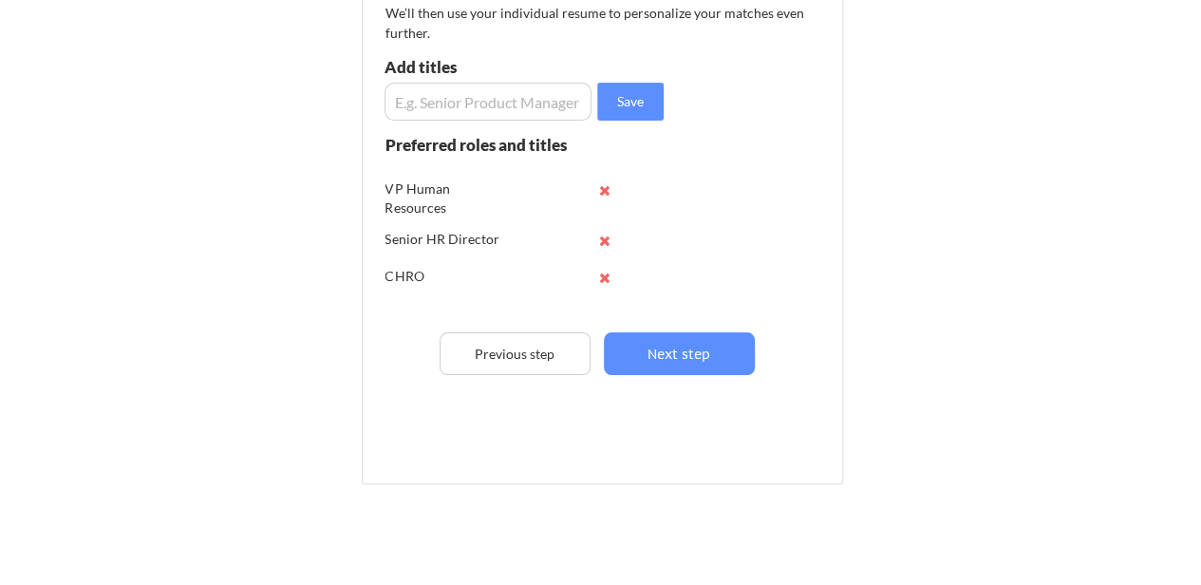
scroll to position [100, 0]
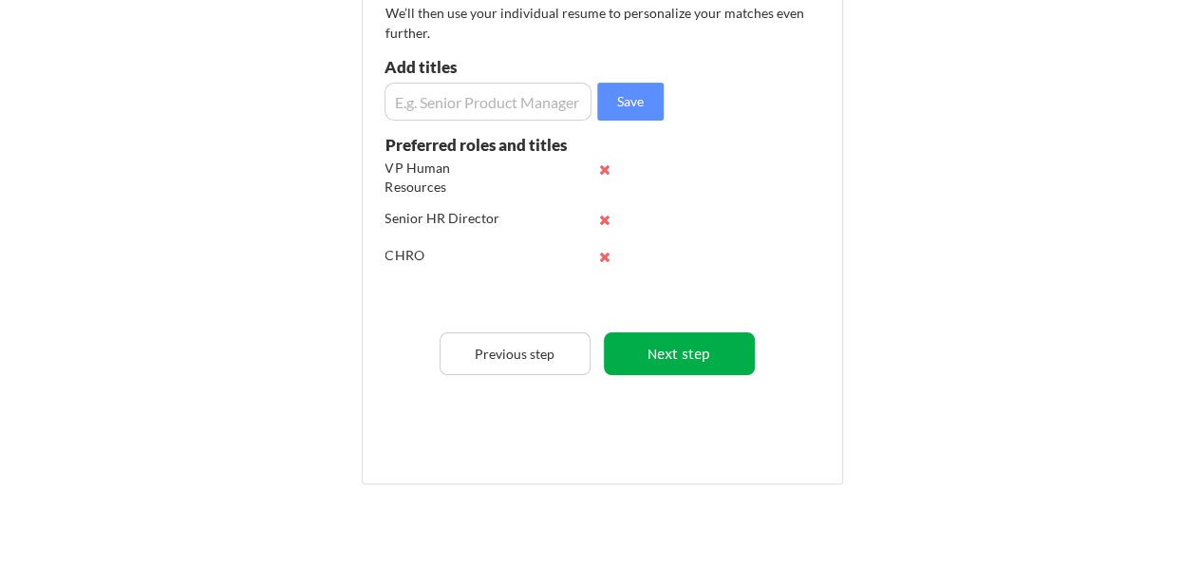
click at [676, 345] on button "Next step" at bounding box center [679, 353] width 151 height 43
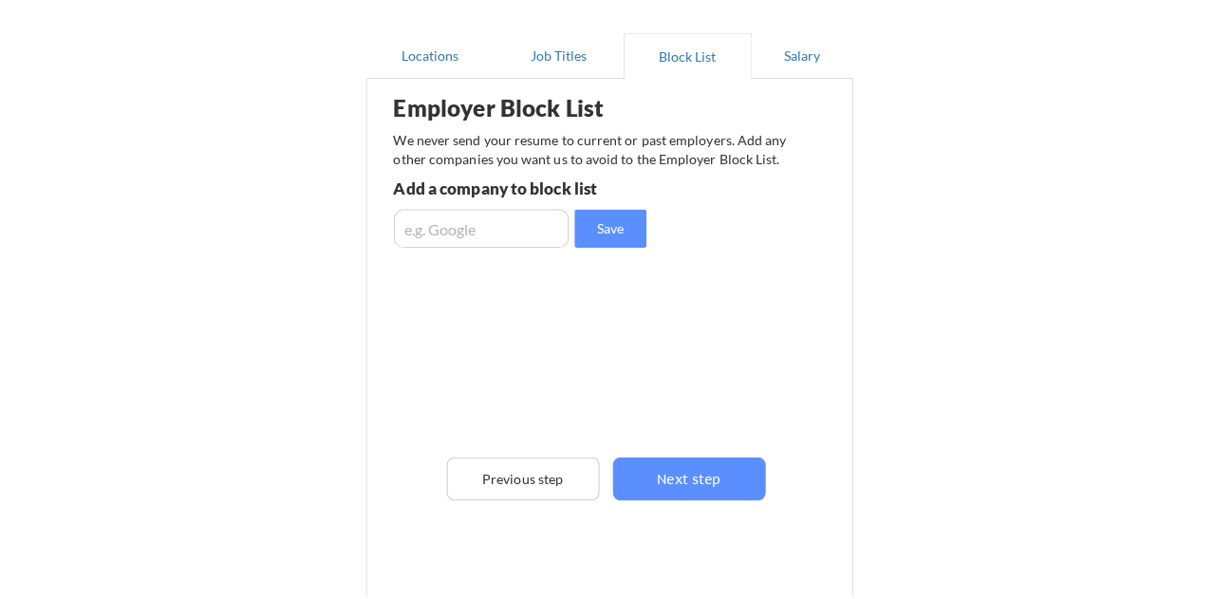
scroll to position [158, 0]
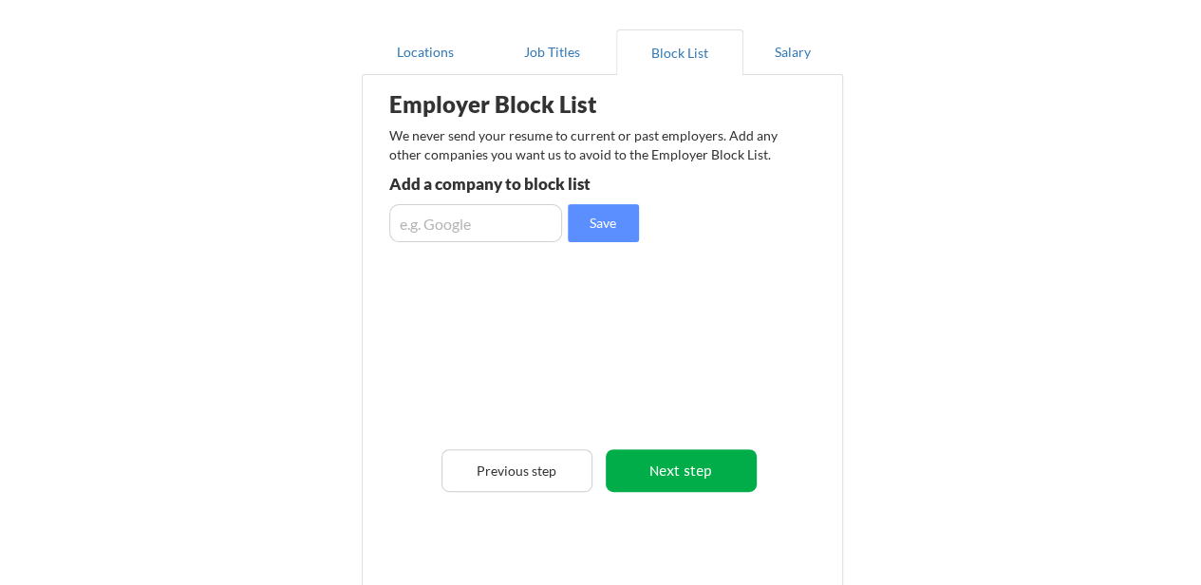
click at [643, 467] on button "Next step" at bounding box center [681, 470] width 151 height 43
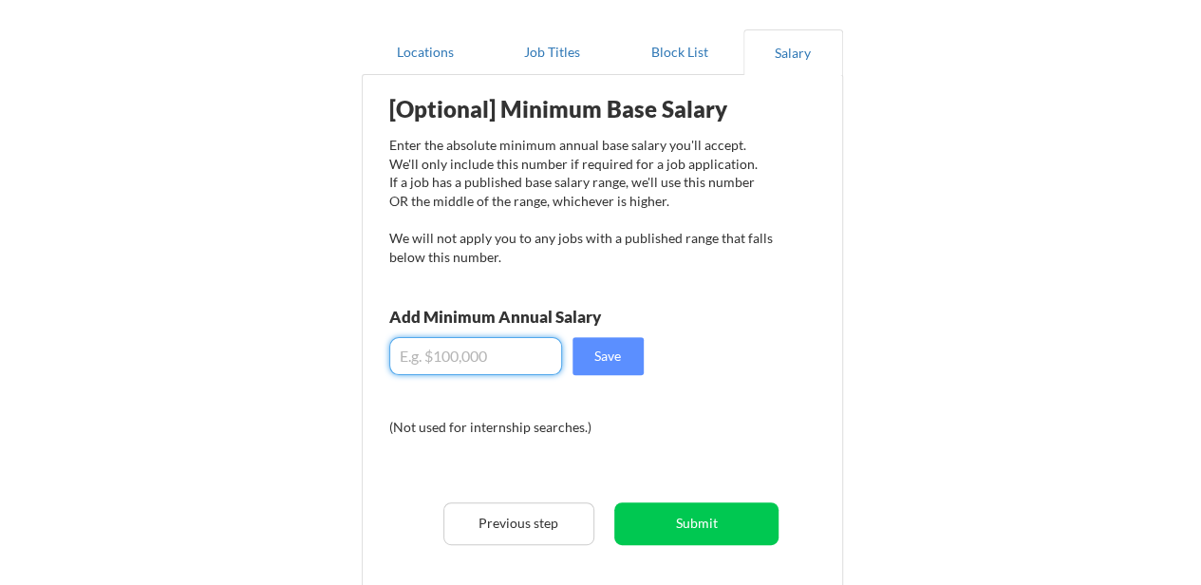
click at [462, 346] on input "input" at bounding box center [475, 356] width 173 height 38
type input "$200,000"
click at [611, 350] on button "Save" at bounding box center [607, 356] width 71 height 38
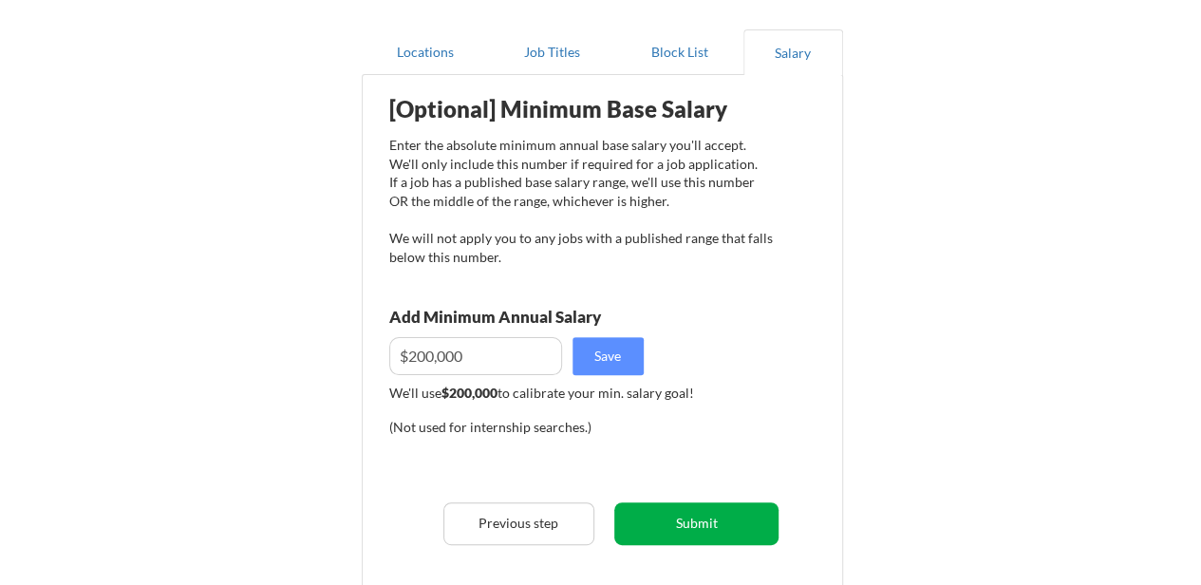
click at [689, 523] on button "Submit" at bounding box center [696, 523] width 164 height 43
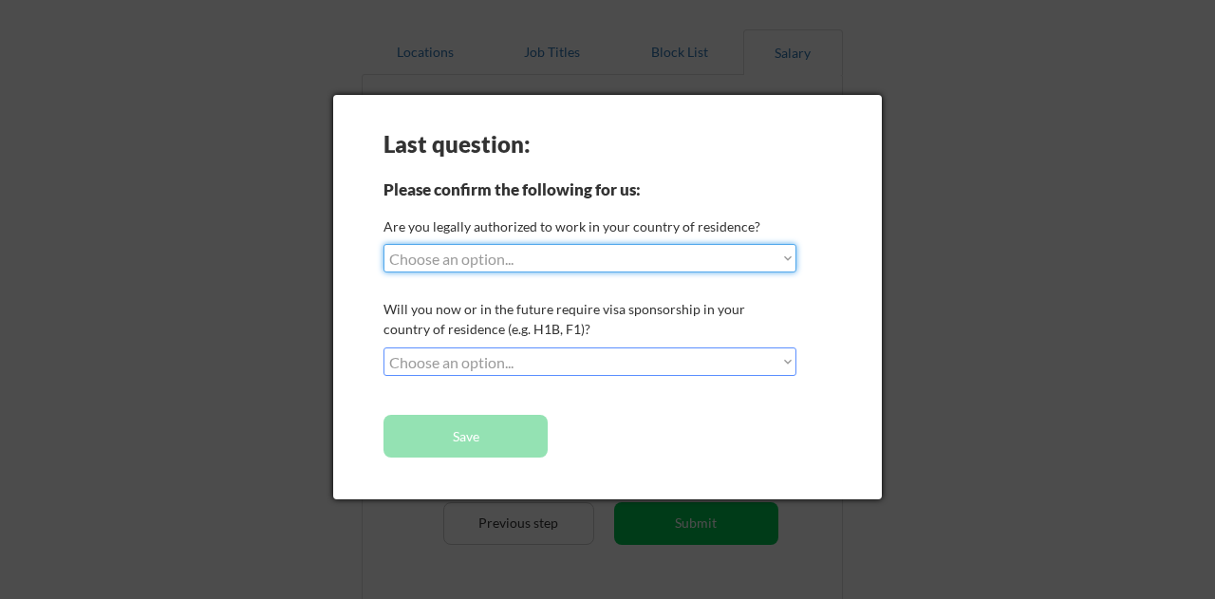
click at [592, 253] on select "Choose an option... Yes, I am a US Citizen Yes, I am a Canadian Citizen Yes, I …" at bounding box center [589, 258] width 413 height 28
select select ""yes__i_am_a_us_citizen""
click at [383, 244] on select "Choose an option... Yes, I am a US Citizen Yes, I am a Canadian Citizen Yes, I …" at bounding box center [589, 258] width 413 height 28
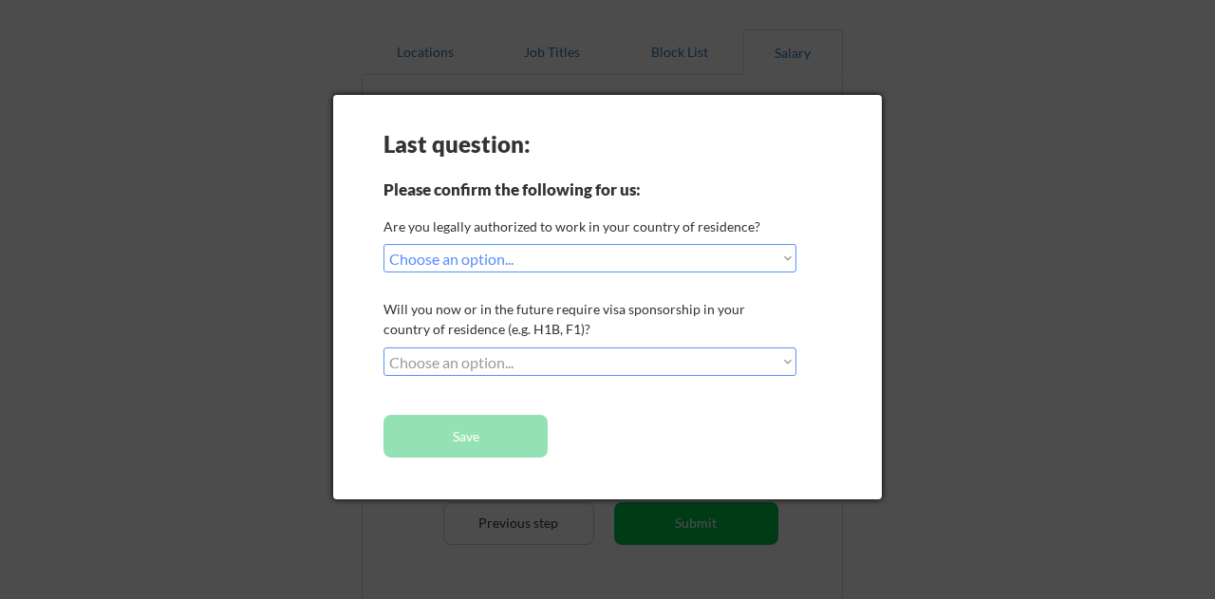
click at [541, 361] on select "Choose an option... No, I will not need sponsorship Yes, I will need sponsorship" at bounding box center [589, 361] width 413 height 28
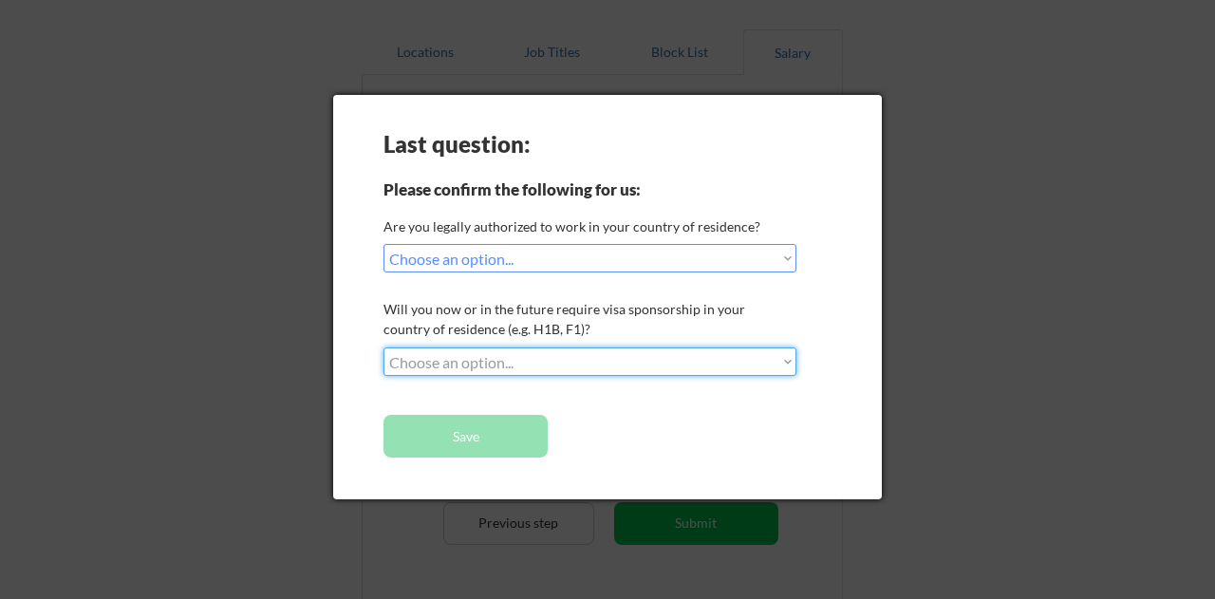
select select ""no__i_will_not_need_sponsorship""
click at [383, 347] on select "Choose an option... No, I will not need sponsorship Yes, I will need sponsorship" at bounding box center [589, 361] width 413 height 28
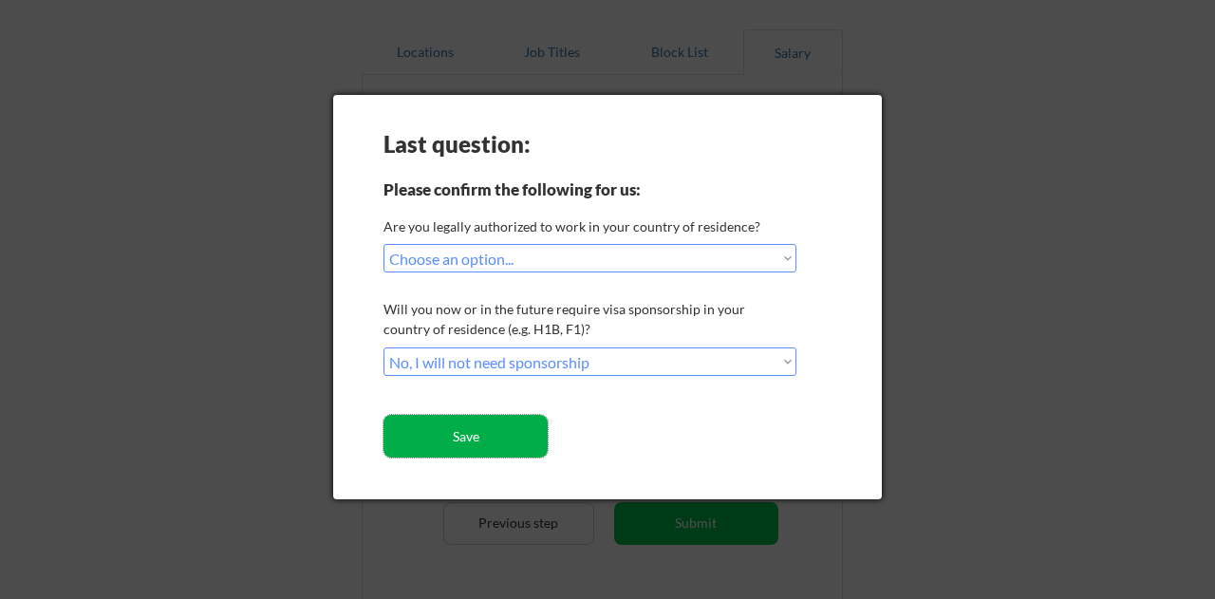
click at [495, 439] on button "Save" at bounding box center [465, 436] width 164 height 43
